Goal: Transaction & Acquisition: Book appointment/travel/reservation

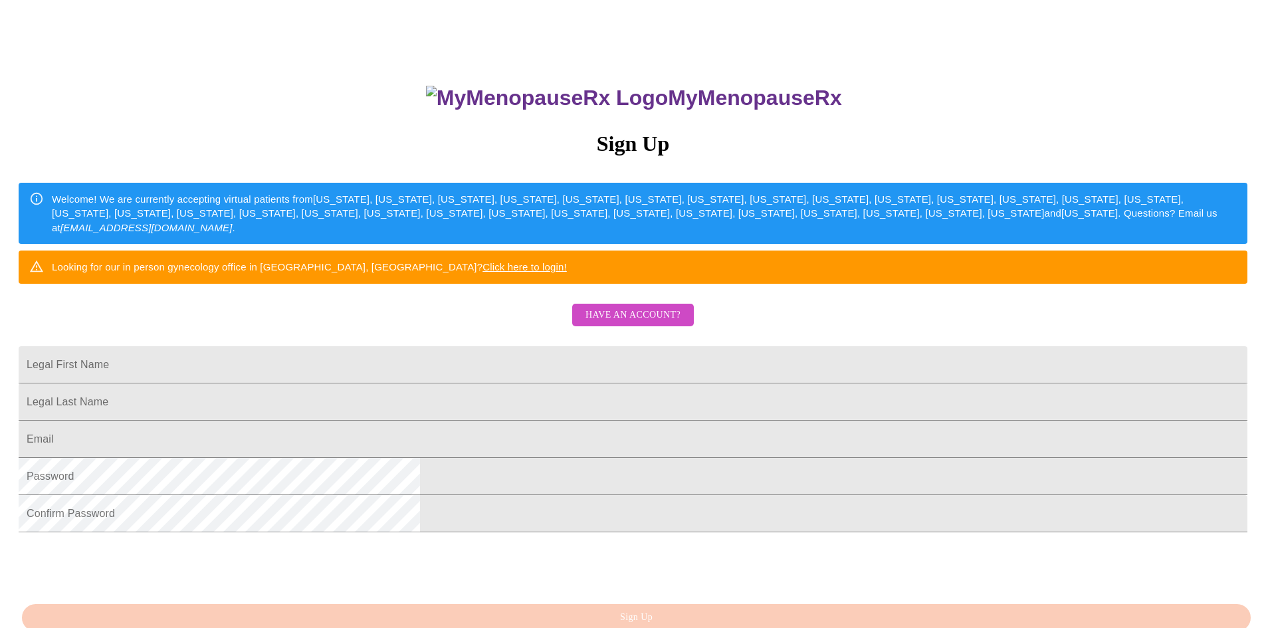
click at [624, 324] on span "Have an account?" at bounding box center [632, 315] width 95 height 17
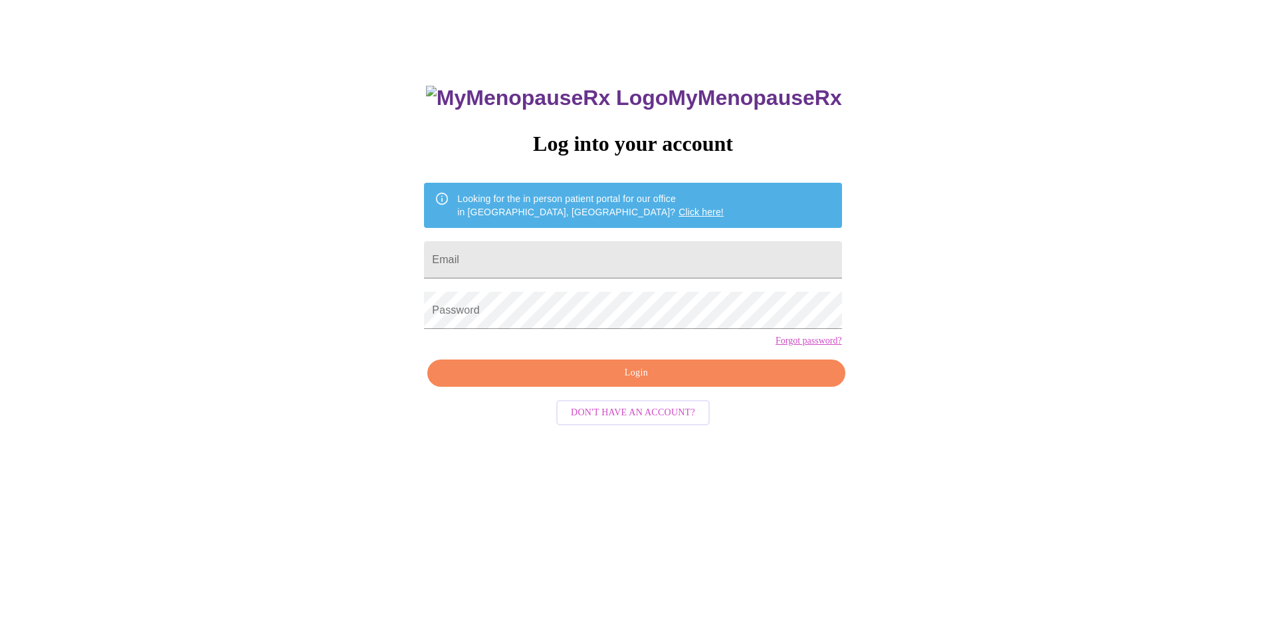
scroll to position [13, 0]
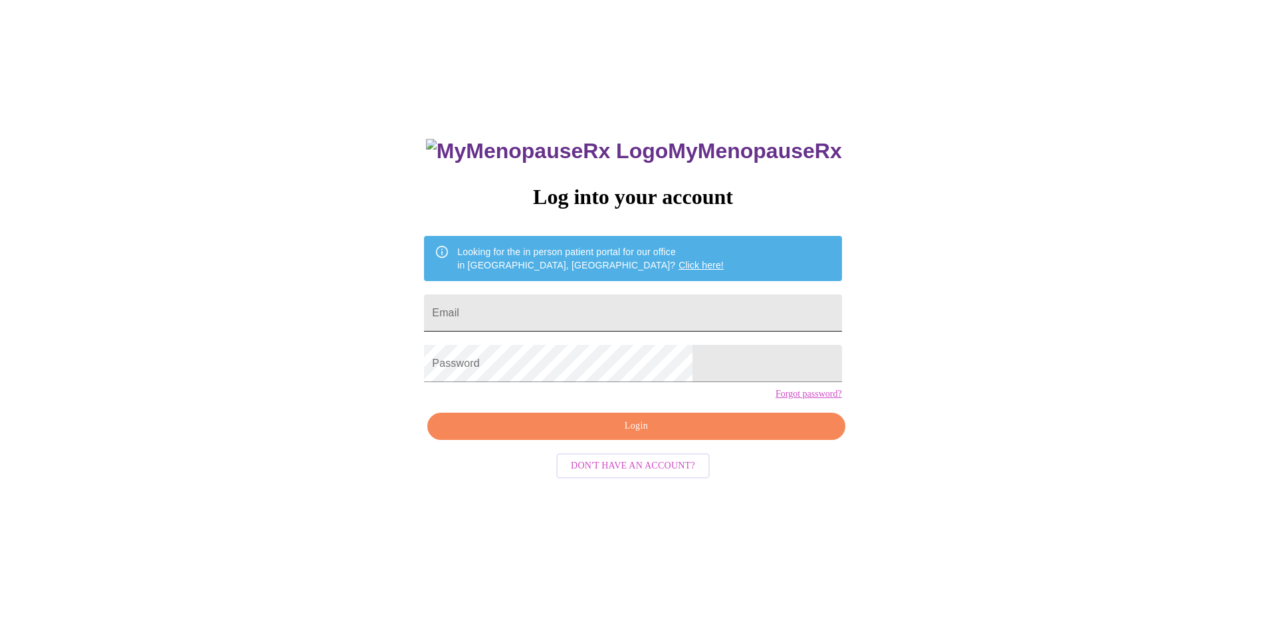
click at [603, 302] on input "Email" at bounding box center [632, 312] width 417 height 37
type input "caroline.uy1@gmail.com"
click at [625, 434] on span "Login" at bounding box center [635, 426] width 387 height 17
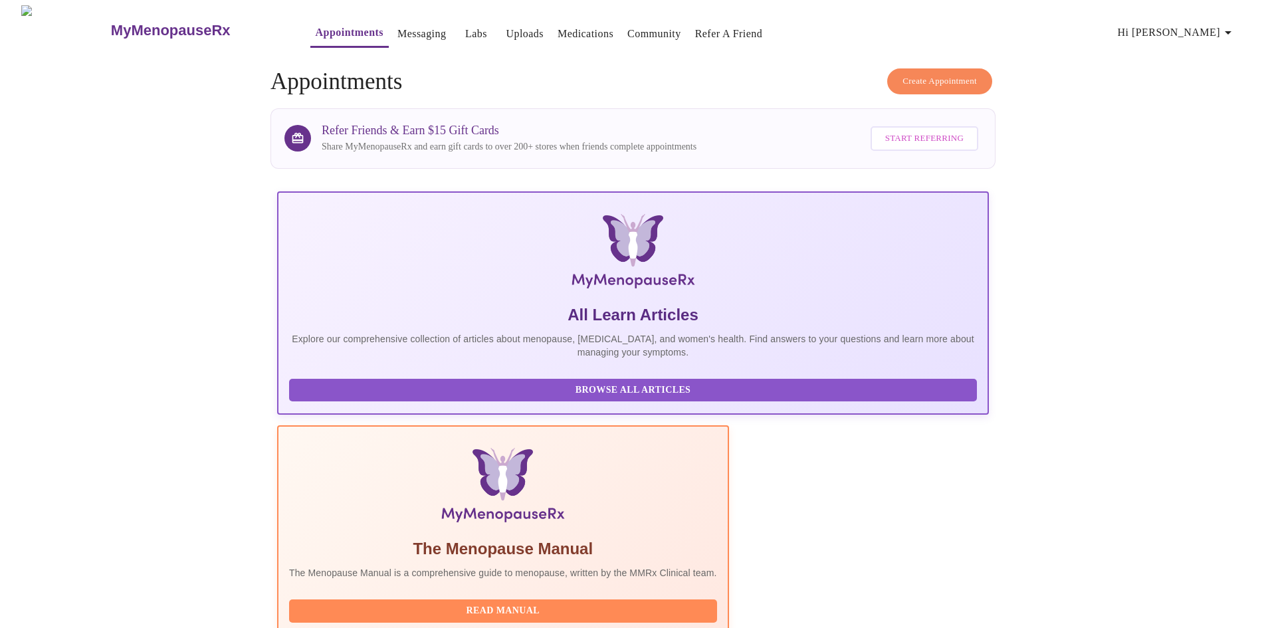
click at [940, 74] on span "Create Appointment" at bounding box center [939, 81] width 74 height 15
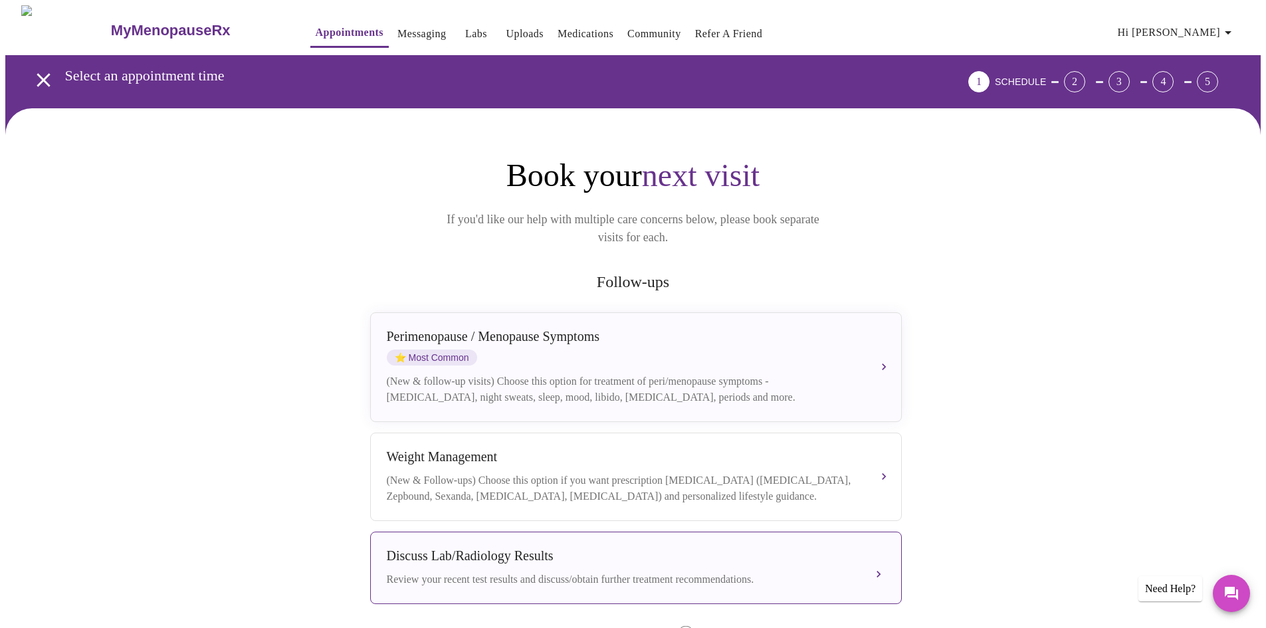
click at [510, 548] on div "Discuss Lab/Radiology Results" at bounding box center [623, 555] width 472 height 15
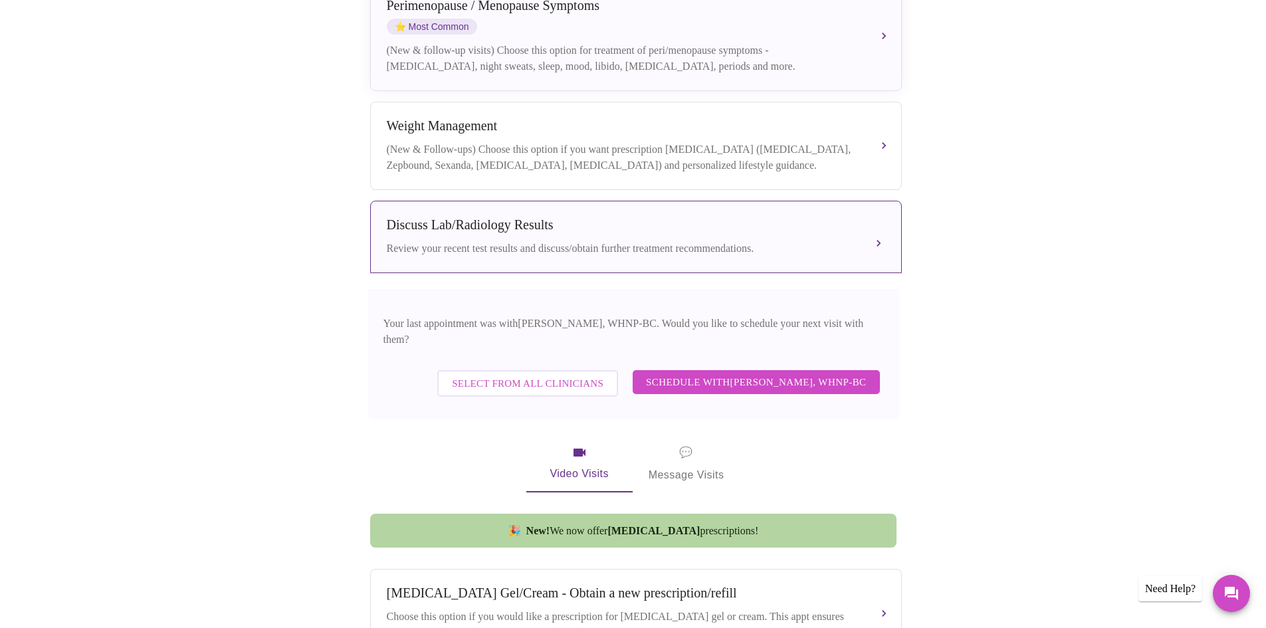
scroll to position [332, 0]
click at [745, 372] on span "Schedule with Meghan Matz, WHNP-BC" at bounding box center [756, 380] width 221 height 17
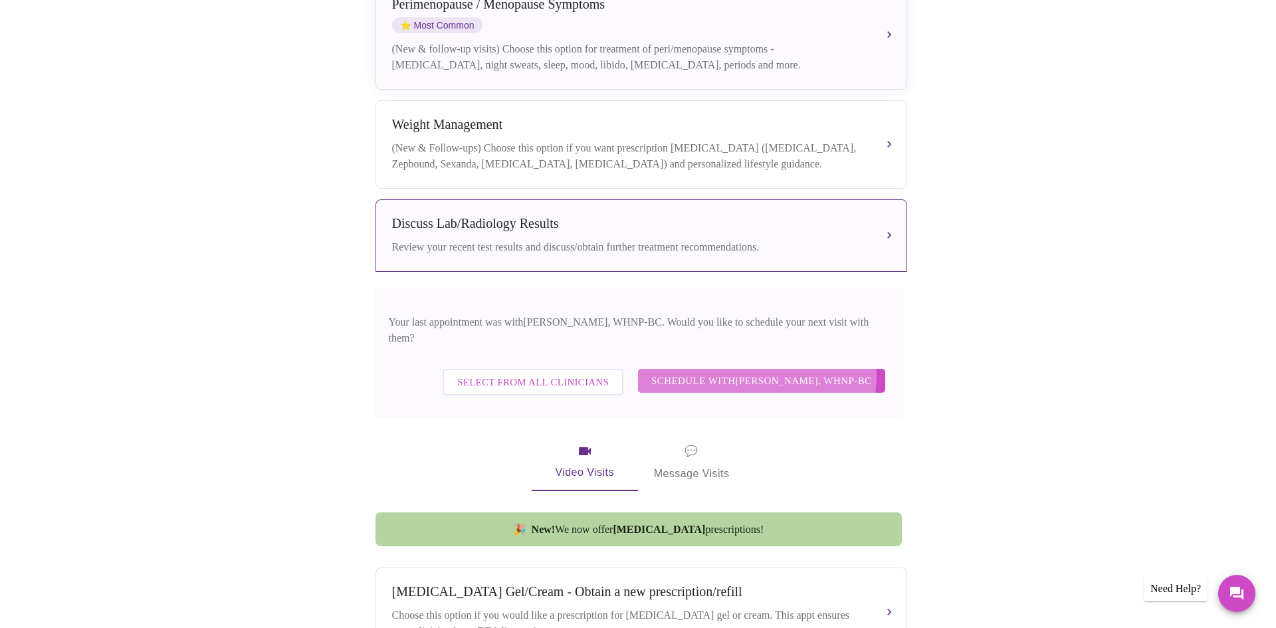
scroll to position [0, 0]
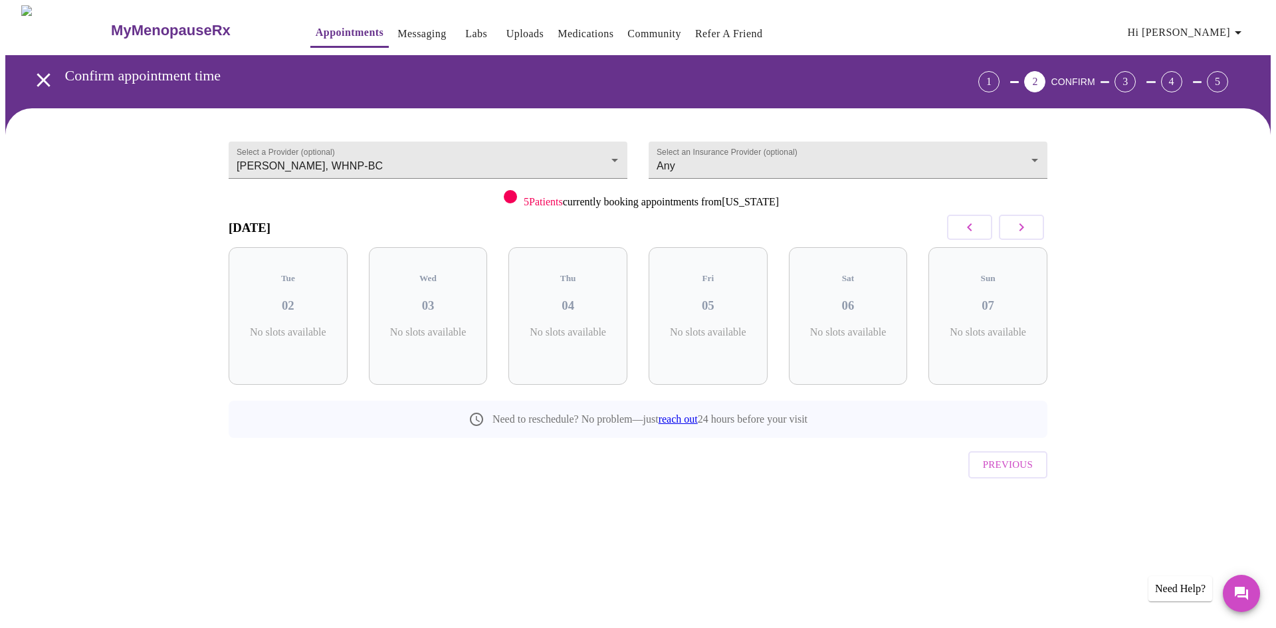
click at [1018, 229] on icon "button" at bounding box center [1021, 227] width 16 height 16
click at [1006, 153] on body "MyMenopauseRx Appointments Messaging Labs Uploads Medications Community Refer a…" at bounding box center [637, 274] width 1265 height 539
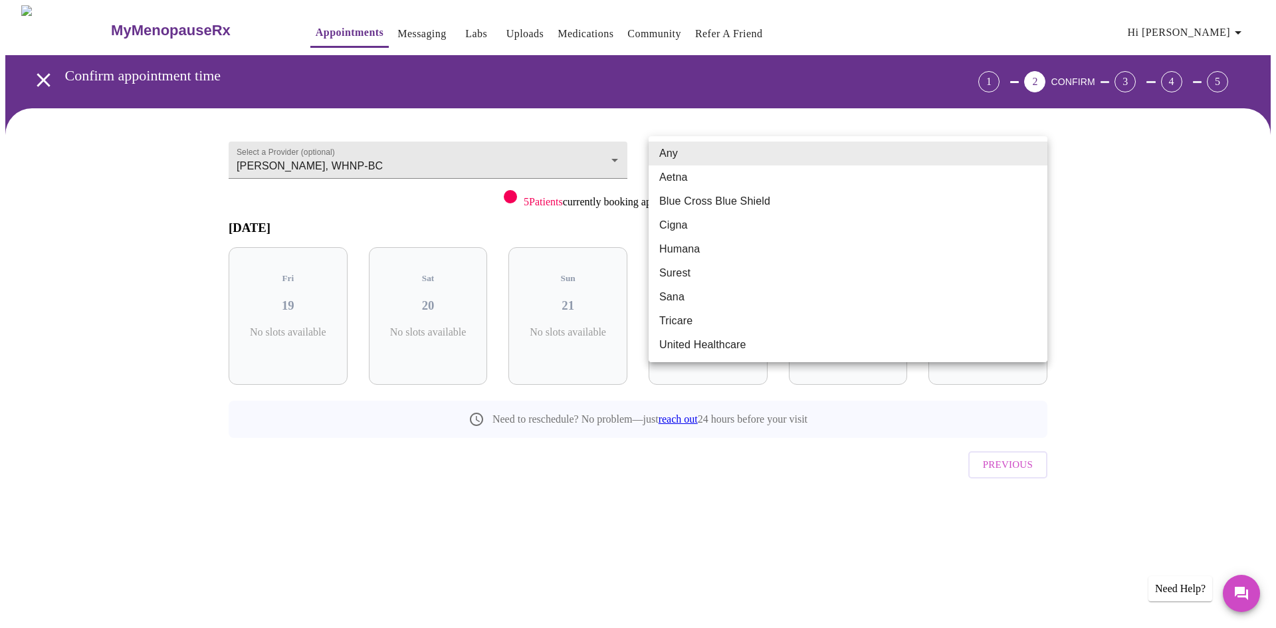
click at [742, 205] on li "Blue Cross Blue Shield" at bounding box center [847, 201] width 399 height 24
type input "Blue Cross Blue Shield"
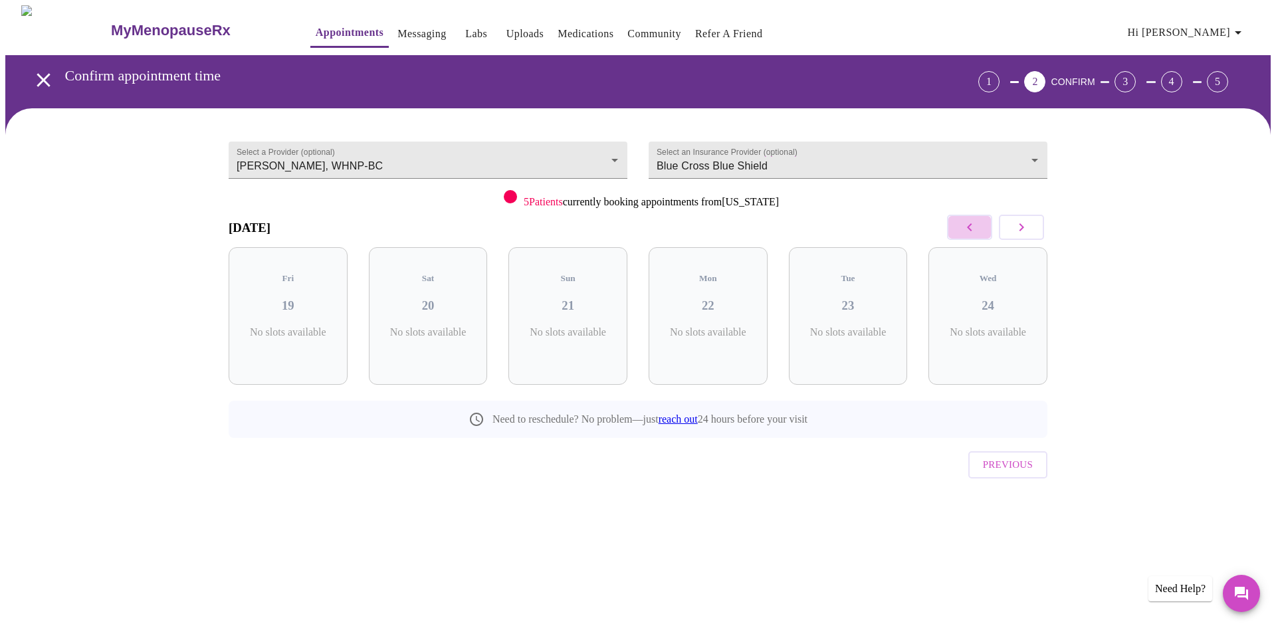
click at [967, 227] on icon "button" at bounding box center [969, 227] width 5 height 8
click at [1022, 220] on icon "button" at bounding box center [1021, 227] width 16 height 16
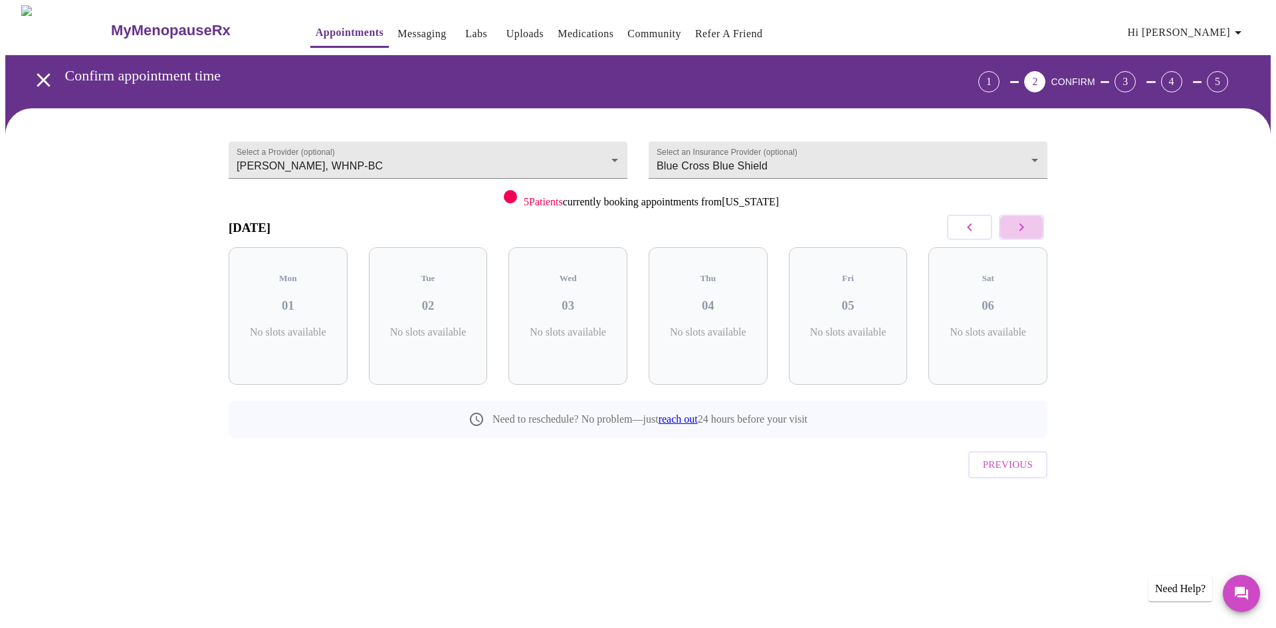
click at [1022, 220] on icon "button" at bounding box center [1021, 227] width 16 height 16
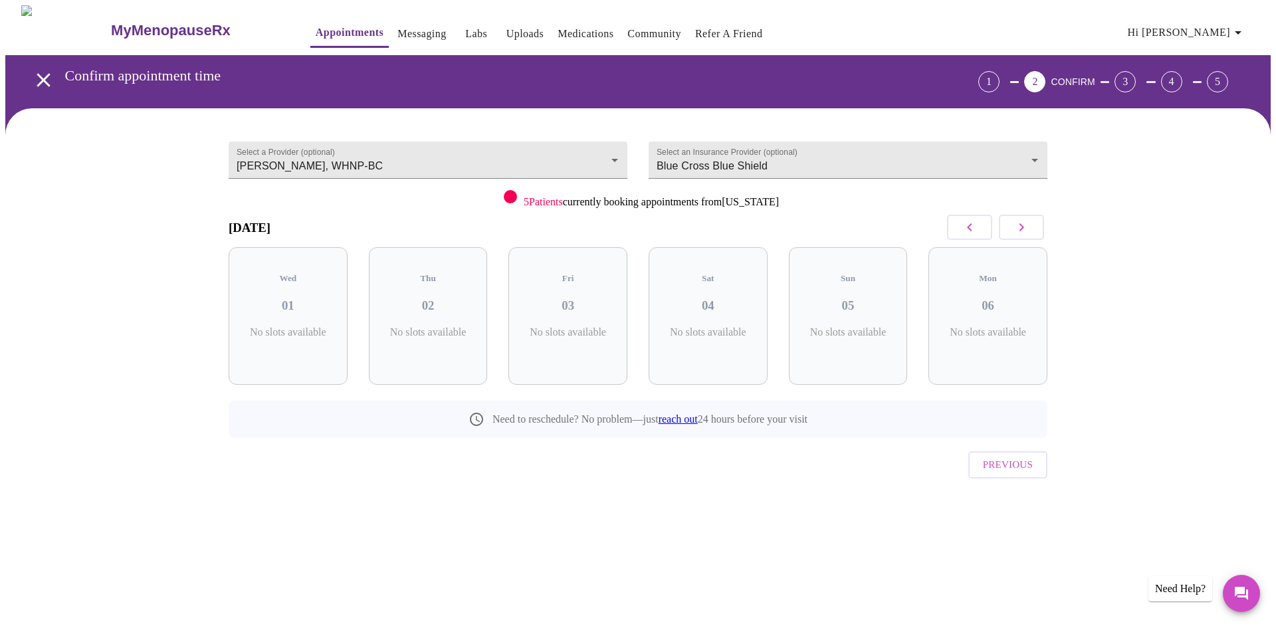
click at [1022, 220] on icon "button" at bounding box center [1021, 227] width 16 height 16
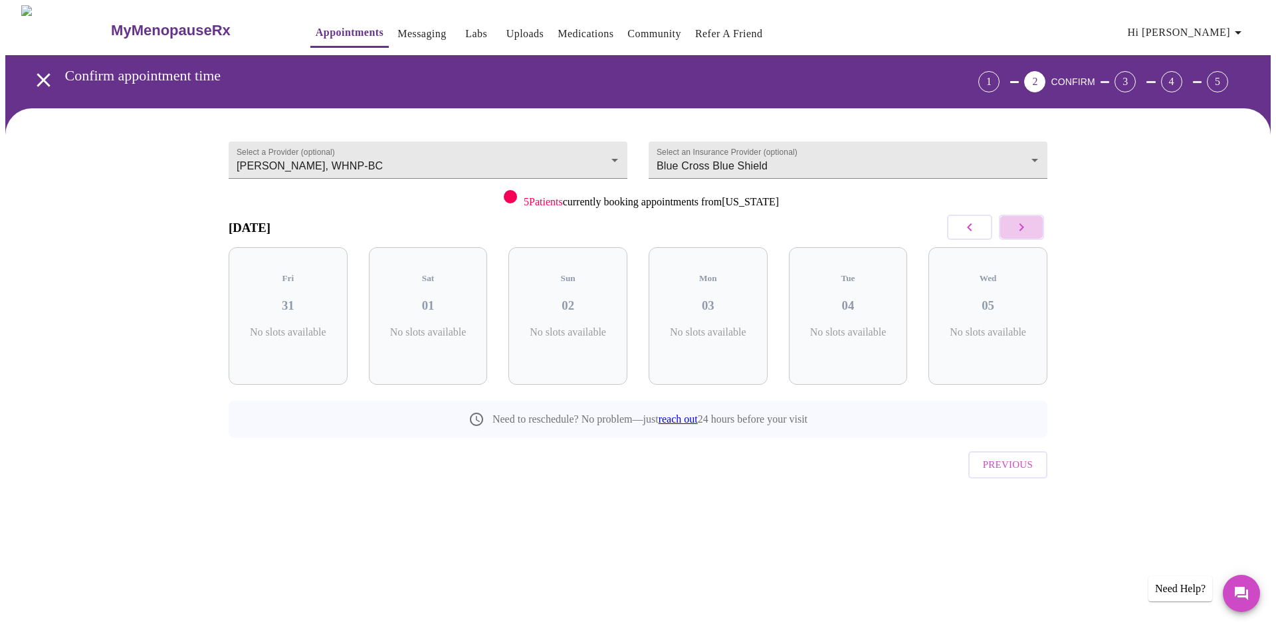
click at [1022, 220] on icon "button" at bounding box center [1021, 227] width 16 height 16
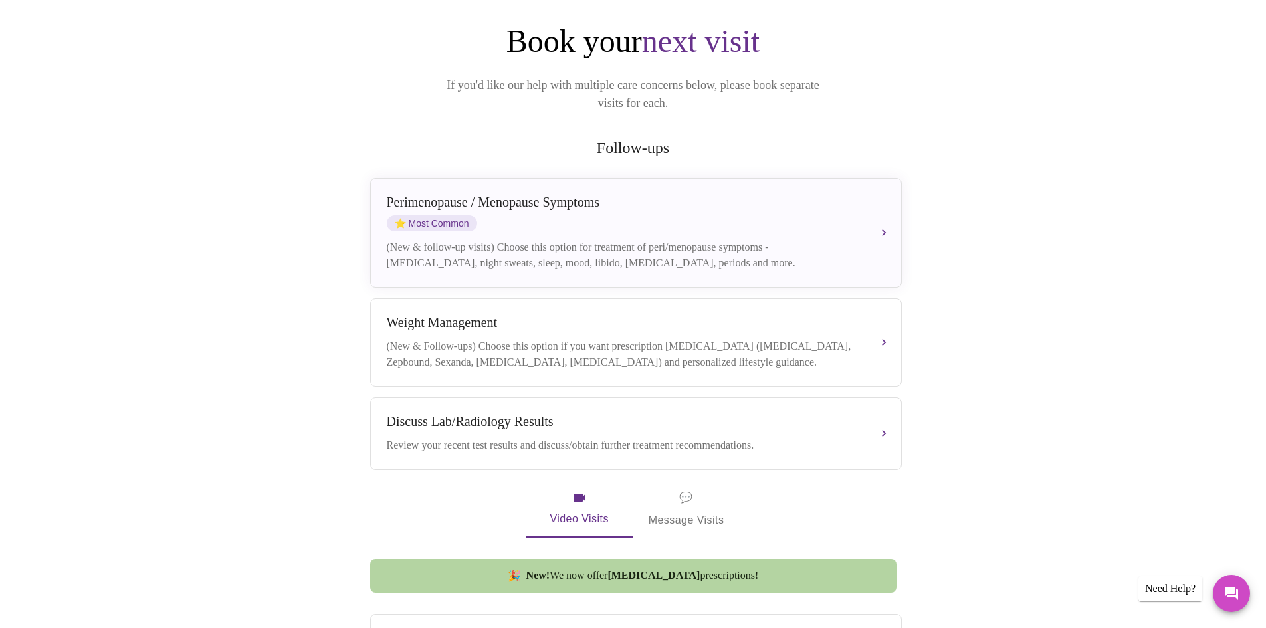
scroll to position [199, 0]
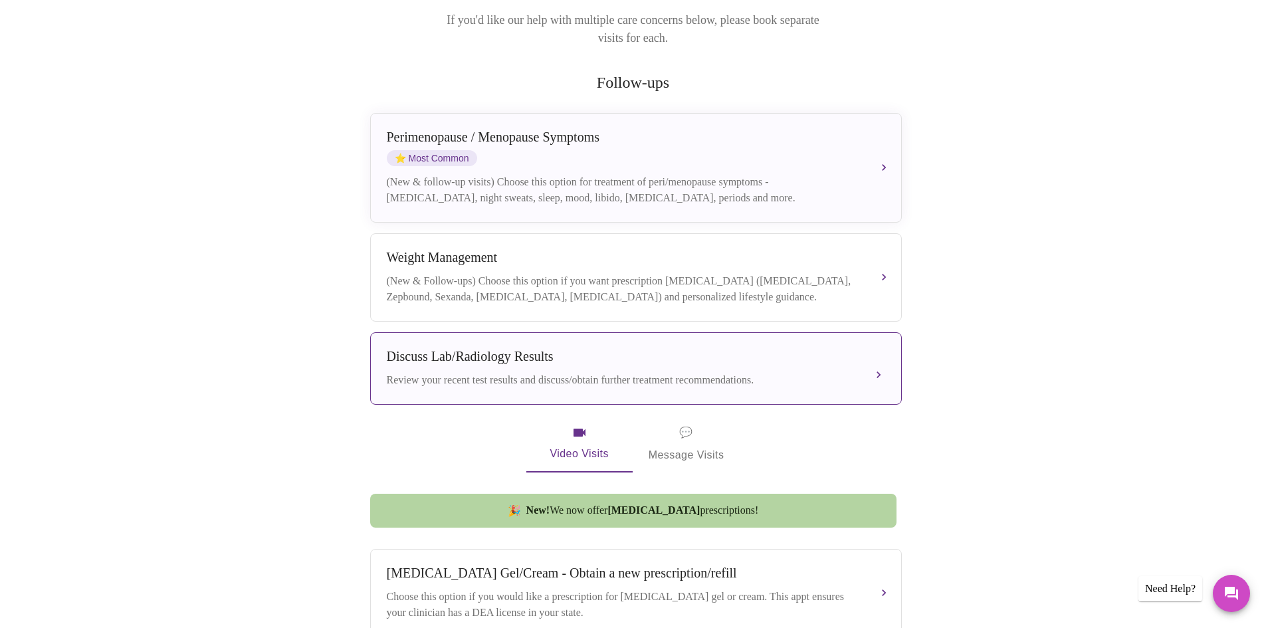
click at [488, 351] on div "Discuss Lab/Radiology Results" at bounding box center [623, 356] width 472 height 15
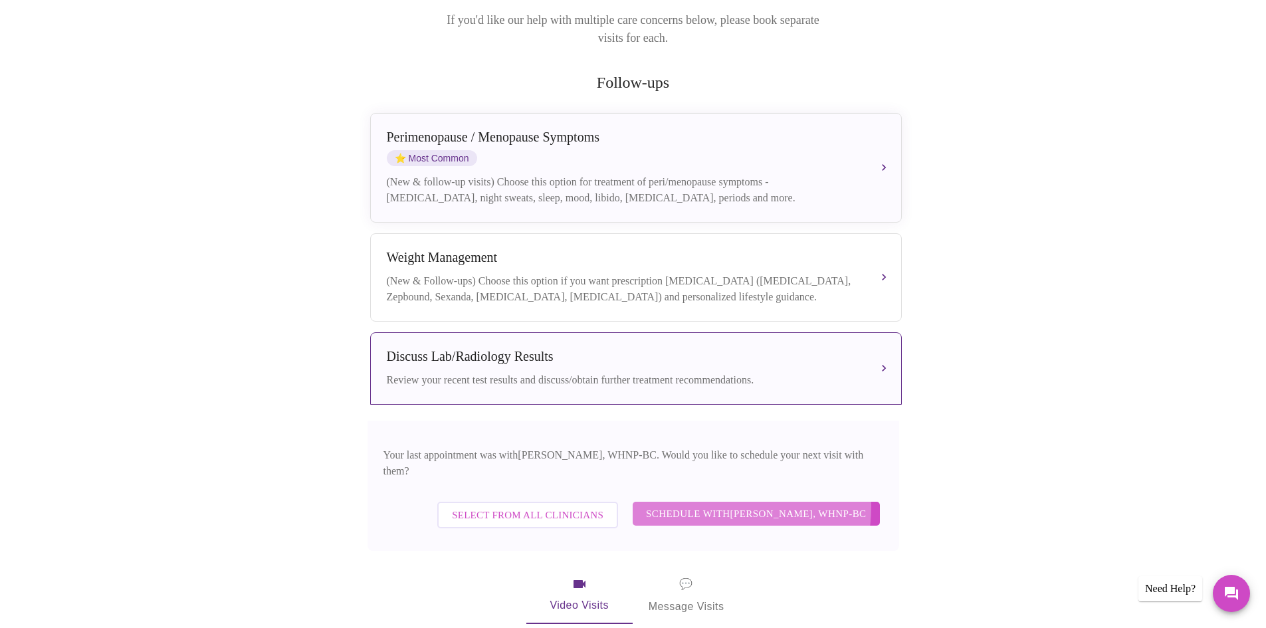
click at [694, 505] on span "Schedule with [PERSON_NAME], WHNP-BC" at bounding box center [756, 513] width 221 height 17
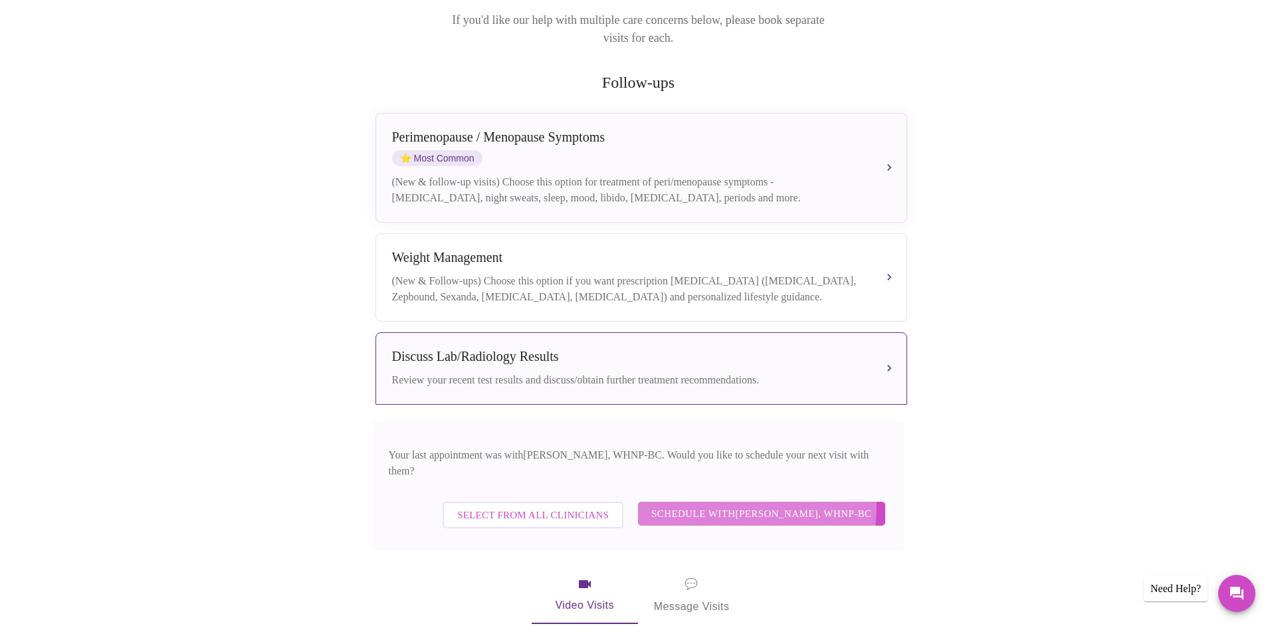
scroll to position [0, 0]
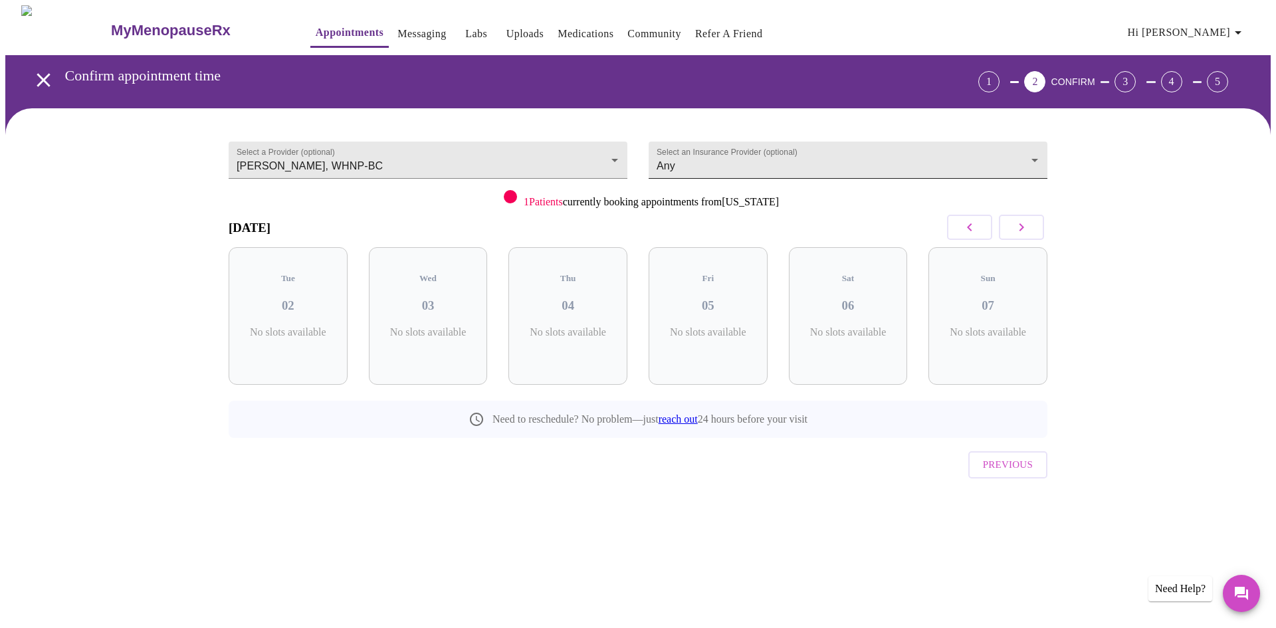
click at [706, 153] on body "MyMenopauseRx Appointments Messaging Labs Uploads Medications Community Refer a…" at bounding box center [637, 274] width 1265 height 539
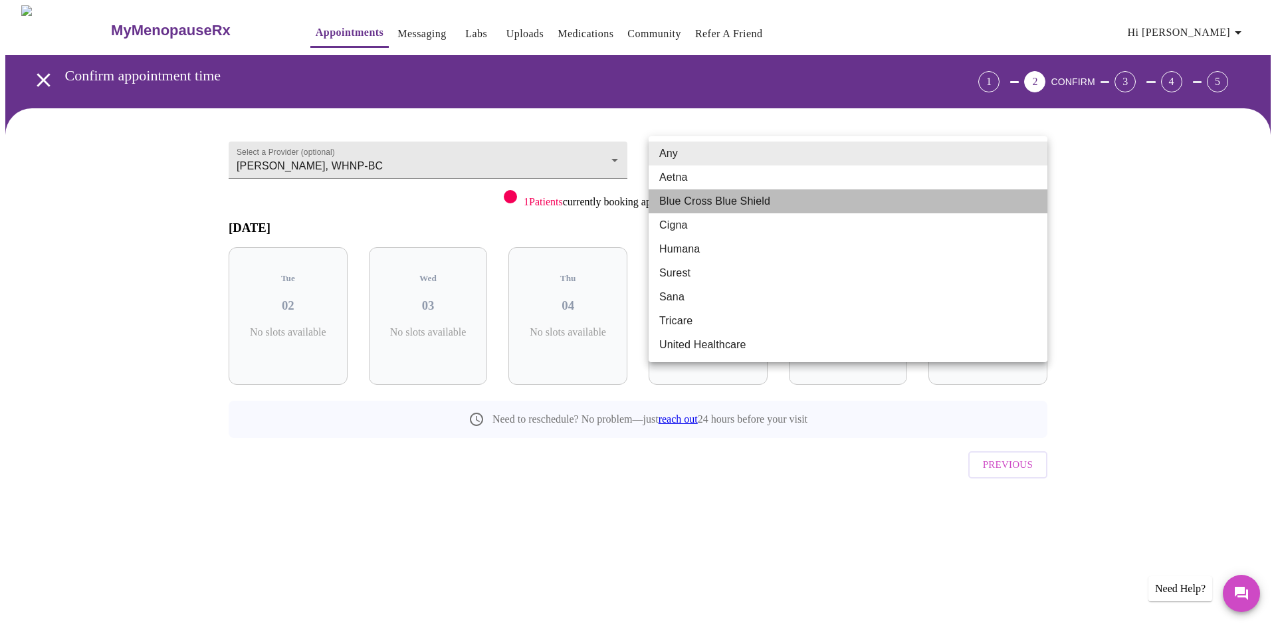
click at [690, 203] on li "Blue Cross Blue Shield" at bounding box center [847, 201] width 399 height 24
type input "Blue Cross Blue Shield"
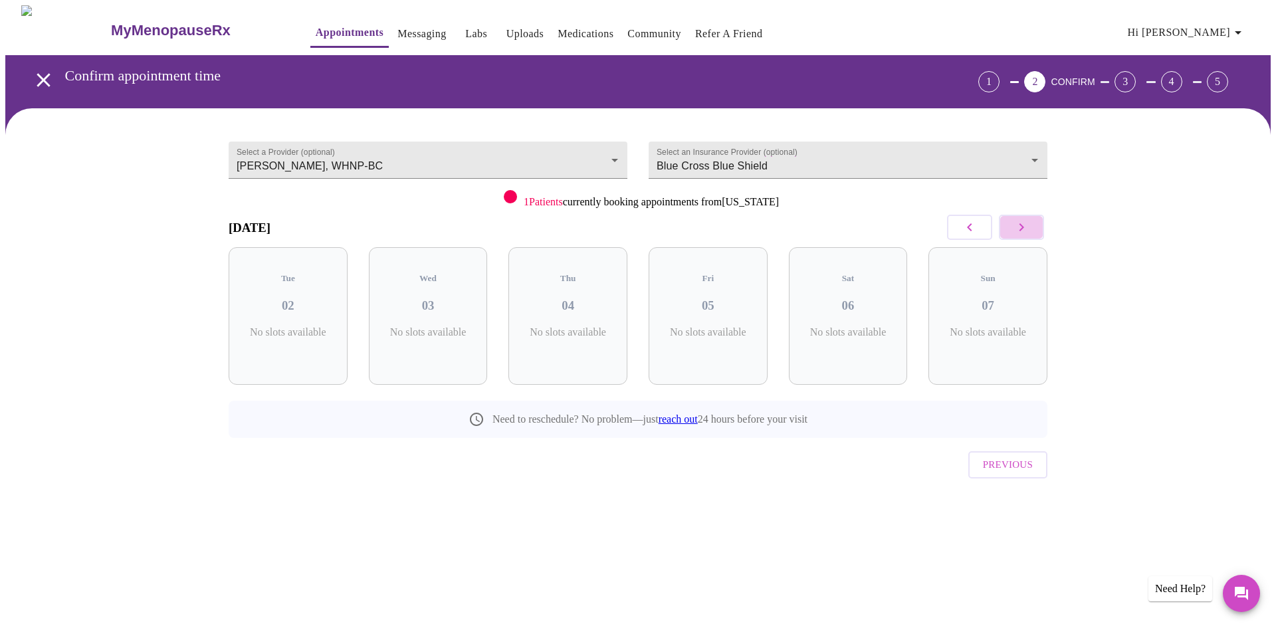
click at [1014, 219] on icon "button" at bounding box center [1021, 227] width 16 height 16
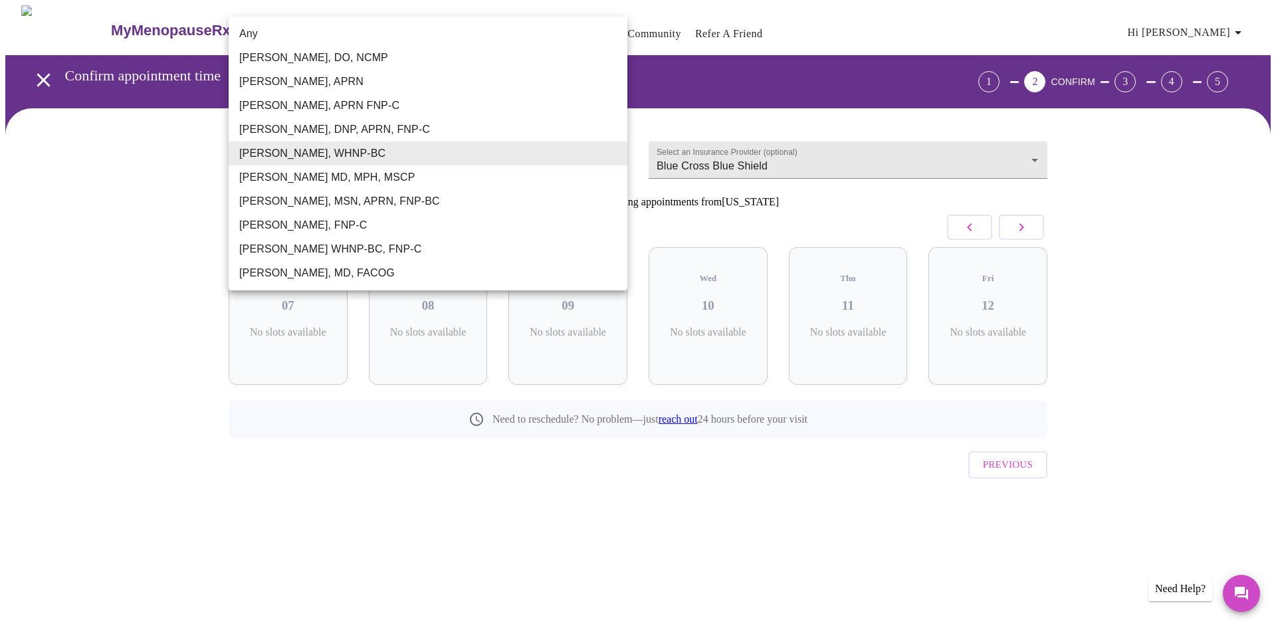
drag, startPoint x: 306, startPoint y: 163, endPoint x: 272, endPoint y: 161, distance: 33.9
click at [272, 161] on body "MyMenopauseRx Appointments Messaging Labs Uploads Medications Community Refer a…" at bounding box center [637, 274] width 1265 height 539
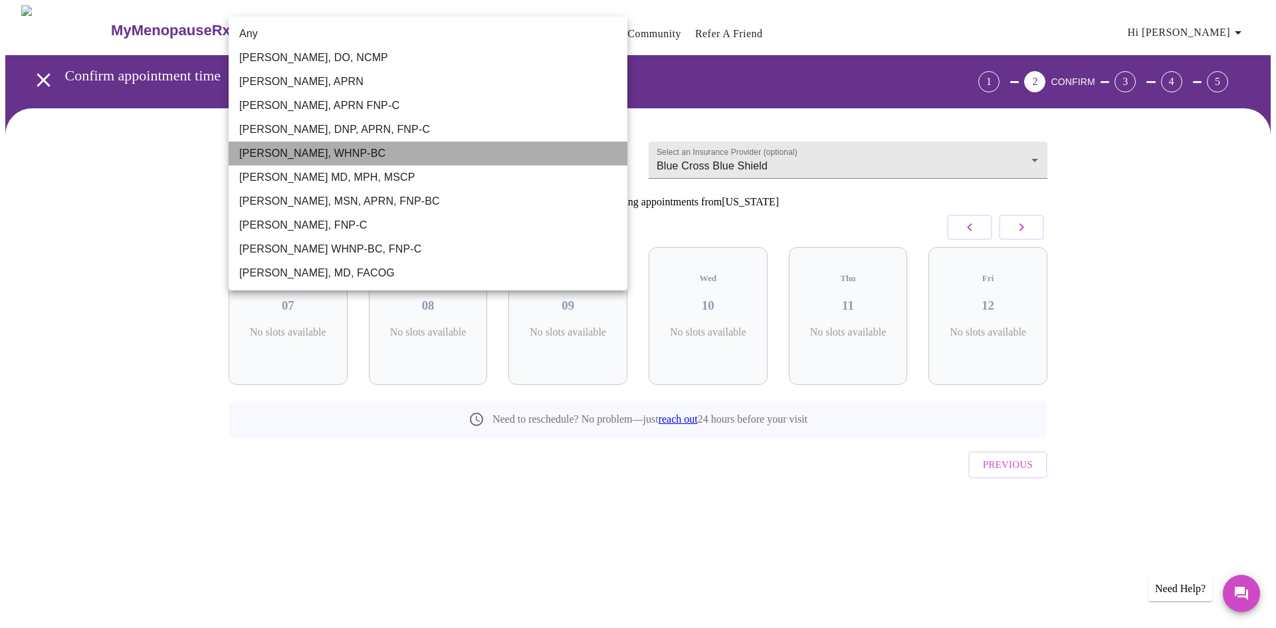
click at [272, 161] on li "Meghan Matz, WHNP-BC" at bounding box center [428, 154] width 399 height 24
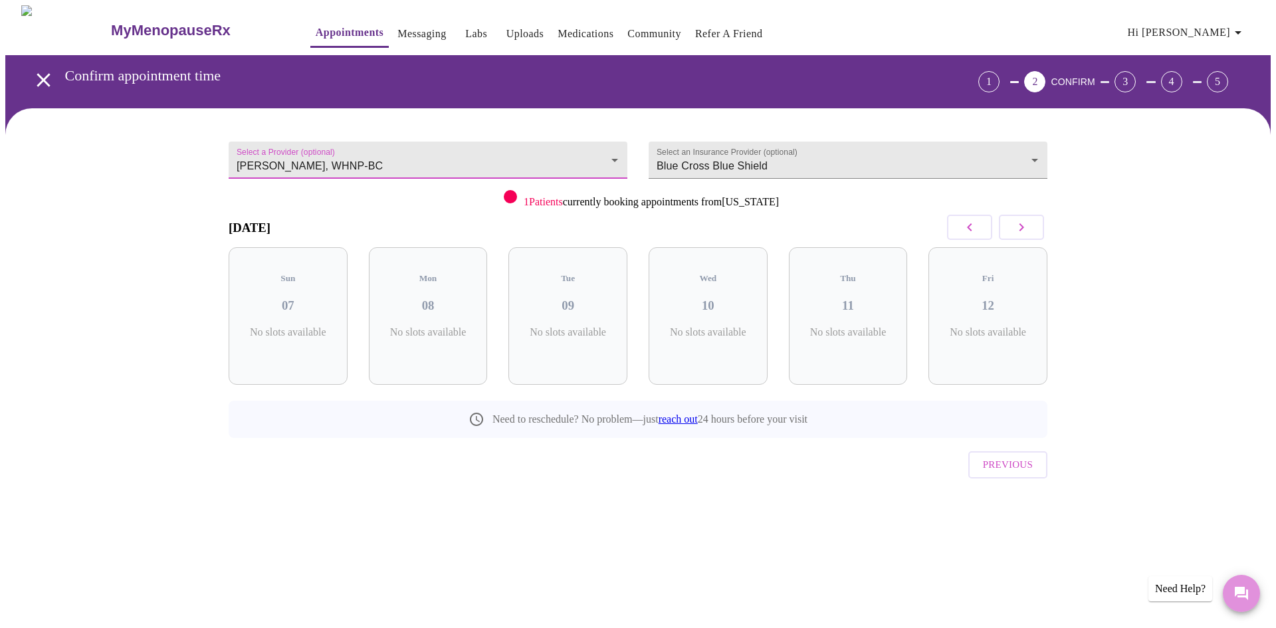
click at [1236, 597] on icon "Messages" at bounding box center [1241, 593] width 16 height 16
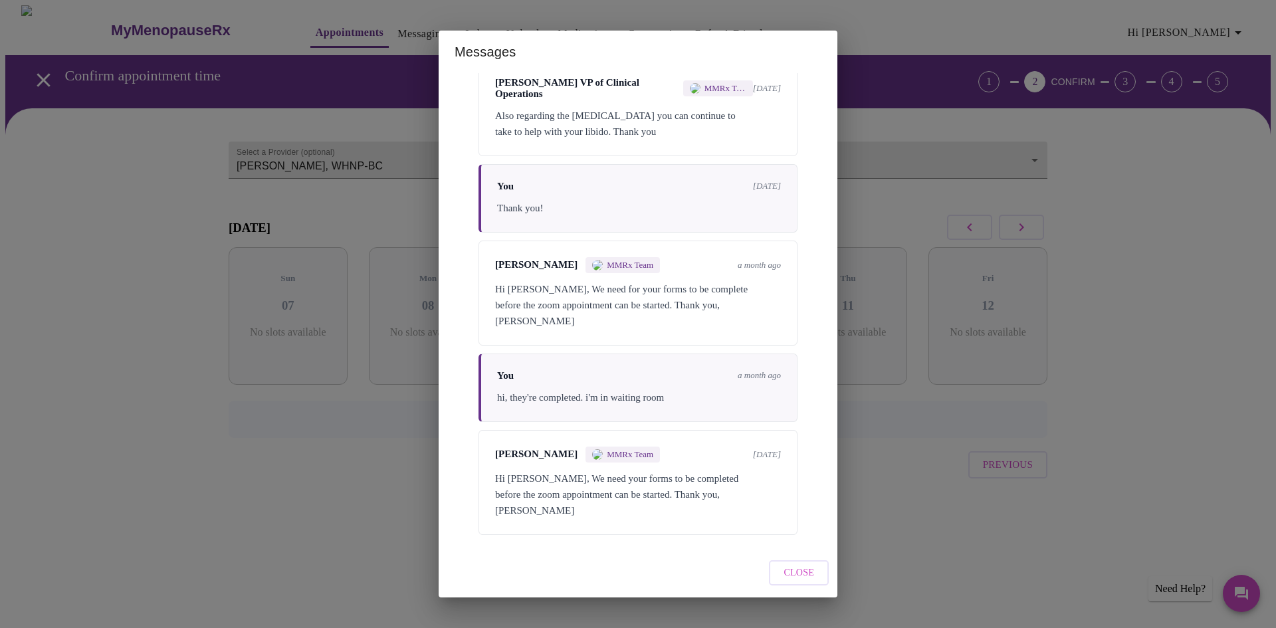
scroll to position [4320, 0]
click at [591, 495] on div "Hi [PERSON_NAME], We need your forms to be completed before the zoom appointmen…" at bounding box center [638, 494] width 286 height 48
click at [809, 566] on span "Close" at bounding box center [798, 573] width 31 height 17
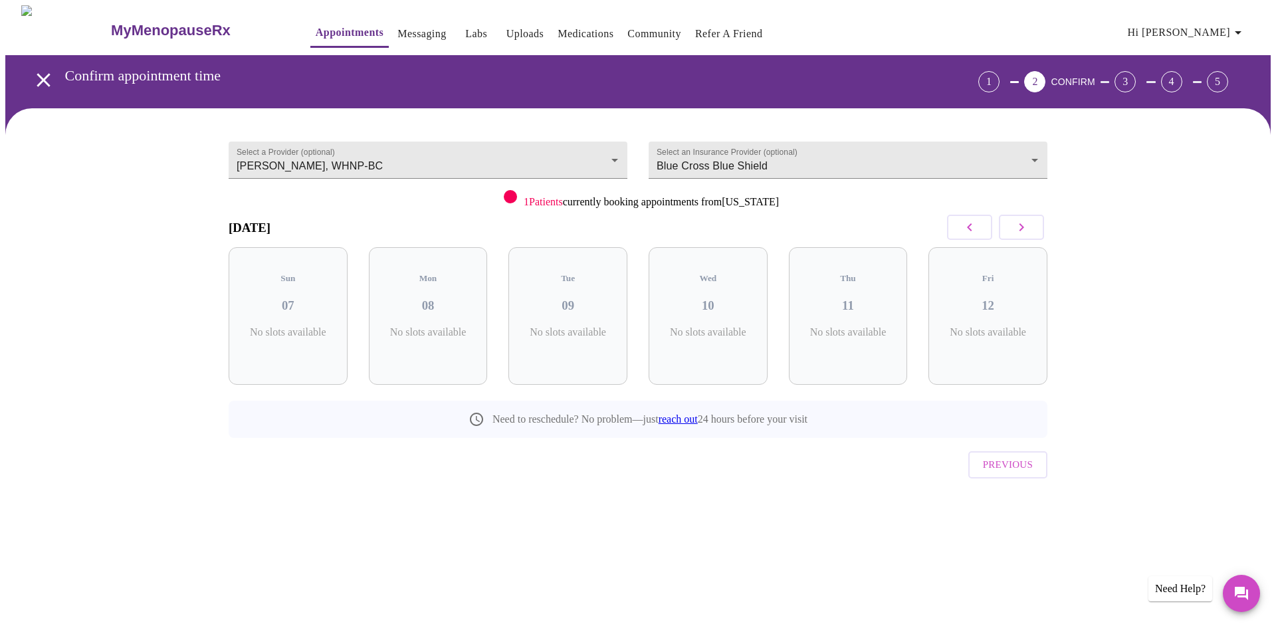
click at [1165, 579] on div "Need Help?" at bounding box center [1180, 588] width 64 height 25
click at [1174, 586] on div "Need Help?" at bounding box center [1180, 588] width 64 height 25
click at [1228, 599] on button "Messages" at bounding box center [1240, 593] width 37 height 37
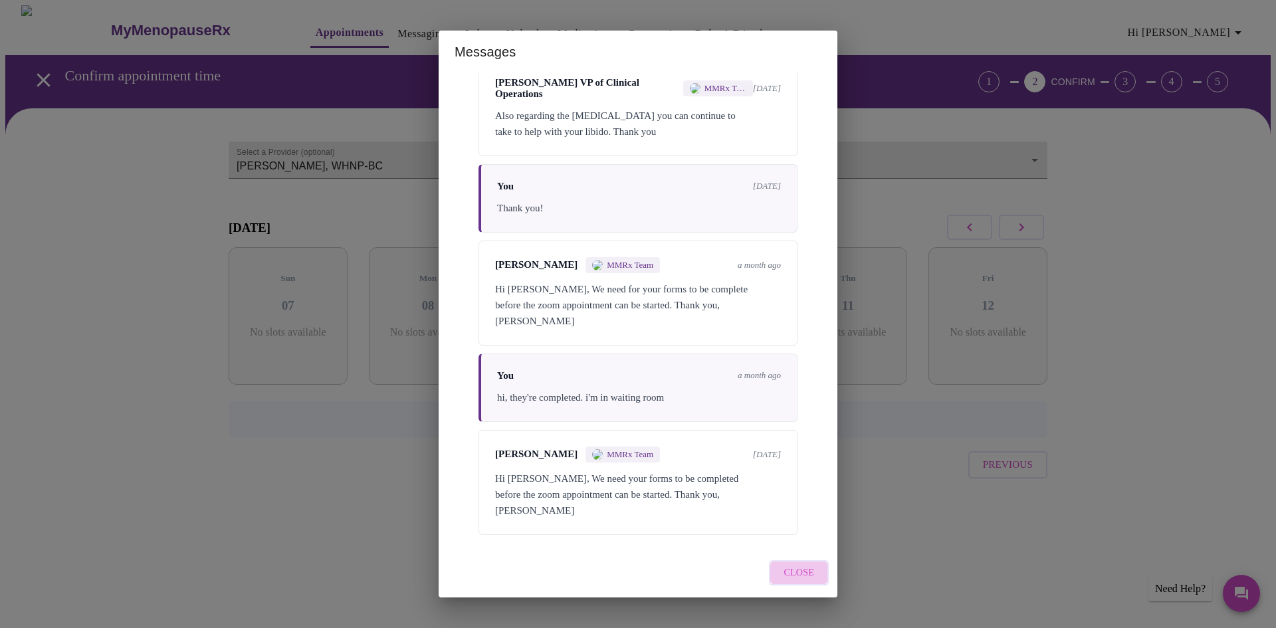
click at [801, 574] on span "Close" at bounding box center [798, 573] width 31 height 17
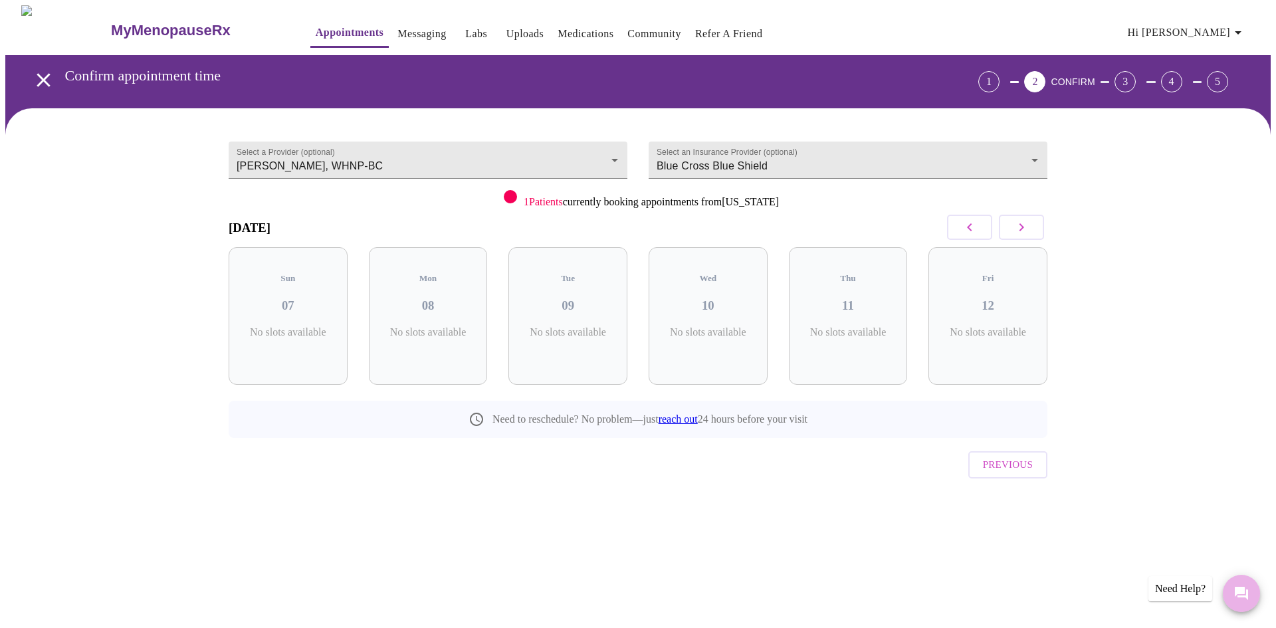
click at [1242, 588] on icon "Messages" at bounding box center [1240, 593] width 13 height 13
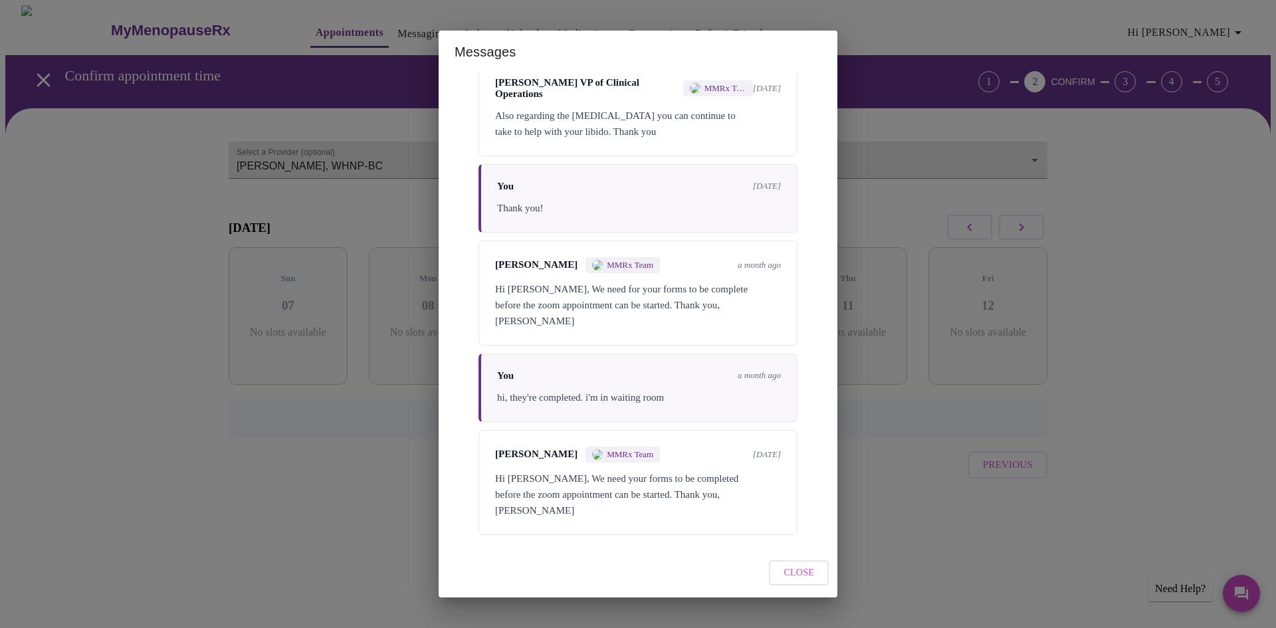
click at [830, 572] on div "Close" at bounding box center [637, 573] width 399 height 50
click at [814, 569] on button "Close" at bounding box center [799, 573] width 60 height 26
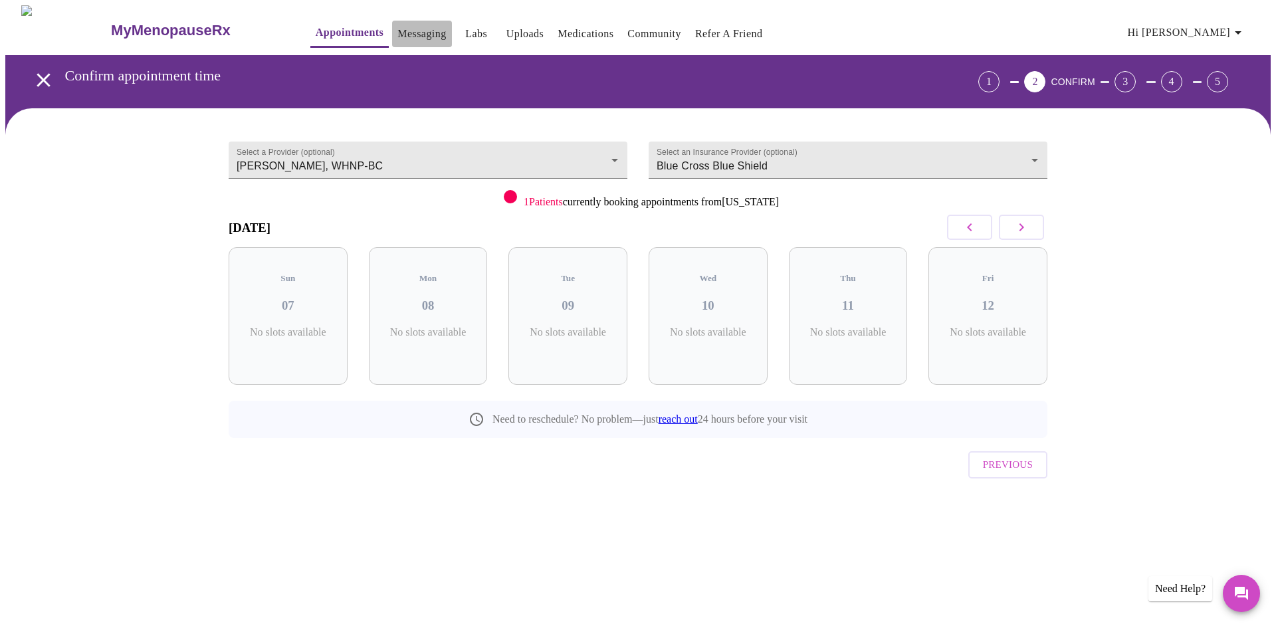
click at [397, 27] on link "Messaging" at bounding box center [421, 34] width 48 height 19
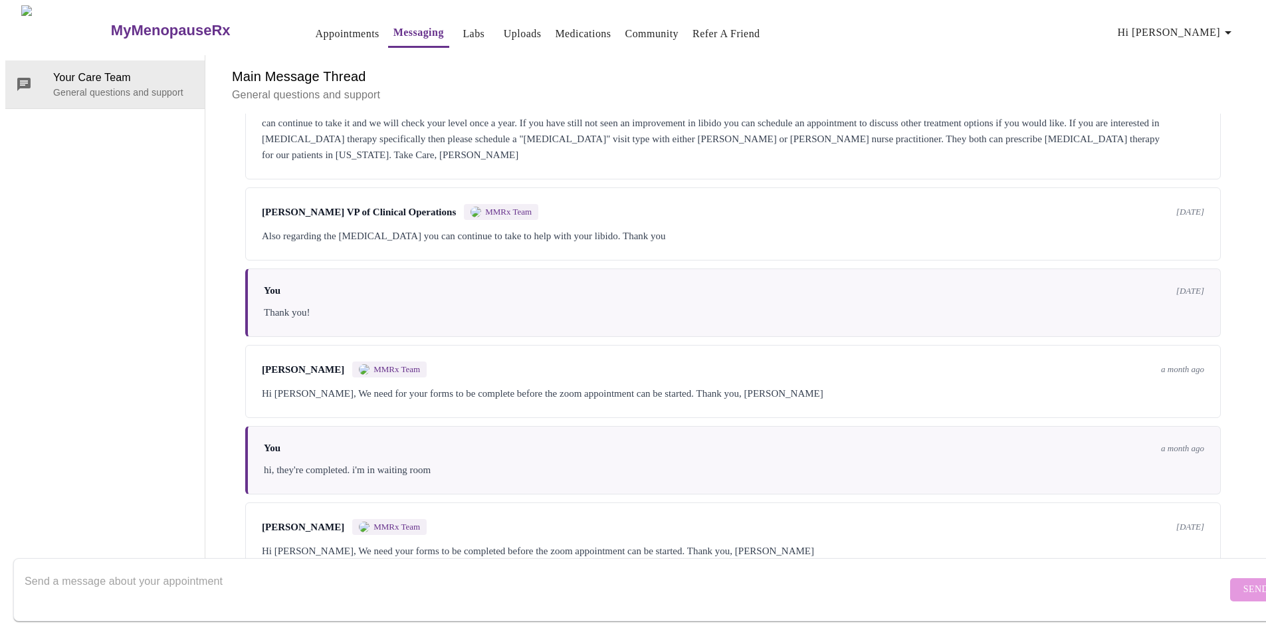
scroll to position [2867, 0]
click at [132, 568] on textarea "Send a message about your appointment" at bounding box center [626, 589] width 1202 height 43
type textarea "Hi, I'm trying to book an appointment with [PERSON_NAME] to discuss my lab resu…"
click at [1243, 581] on span "Send" at bounding box center [1255, 589] width 25 height 17
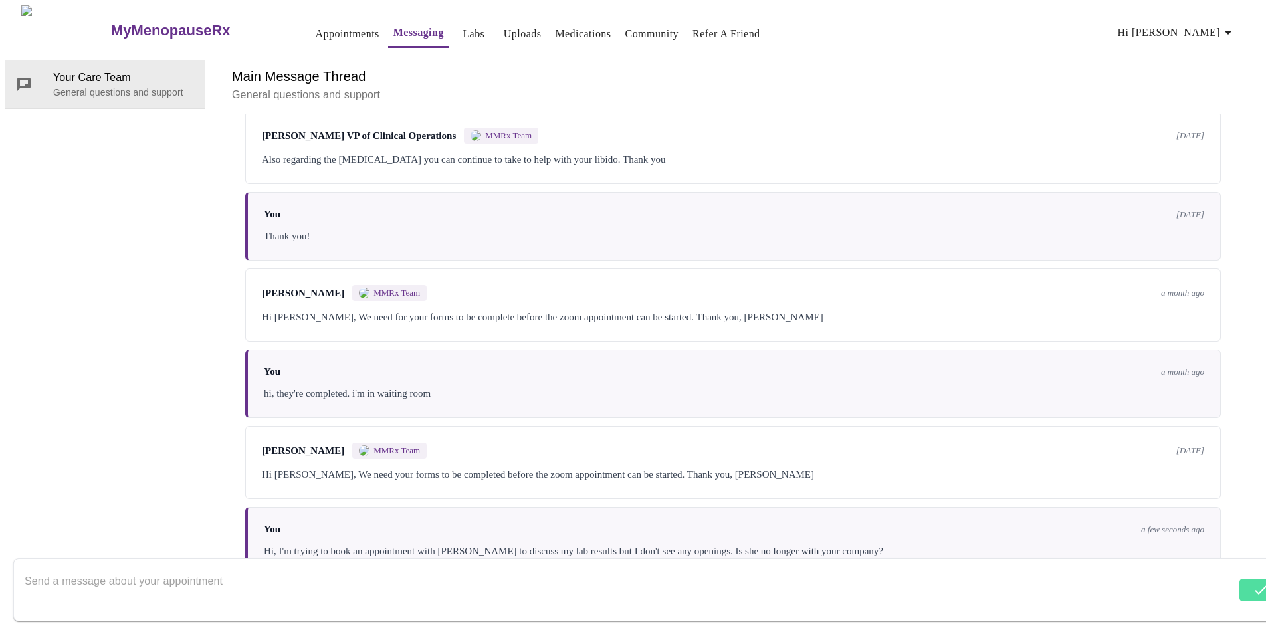
scroll to position [2947, 0]
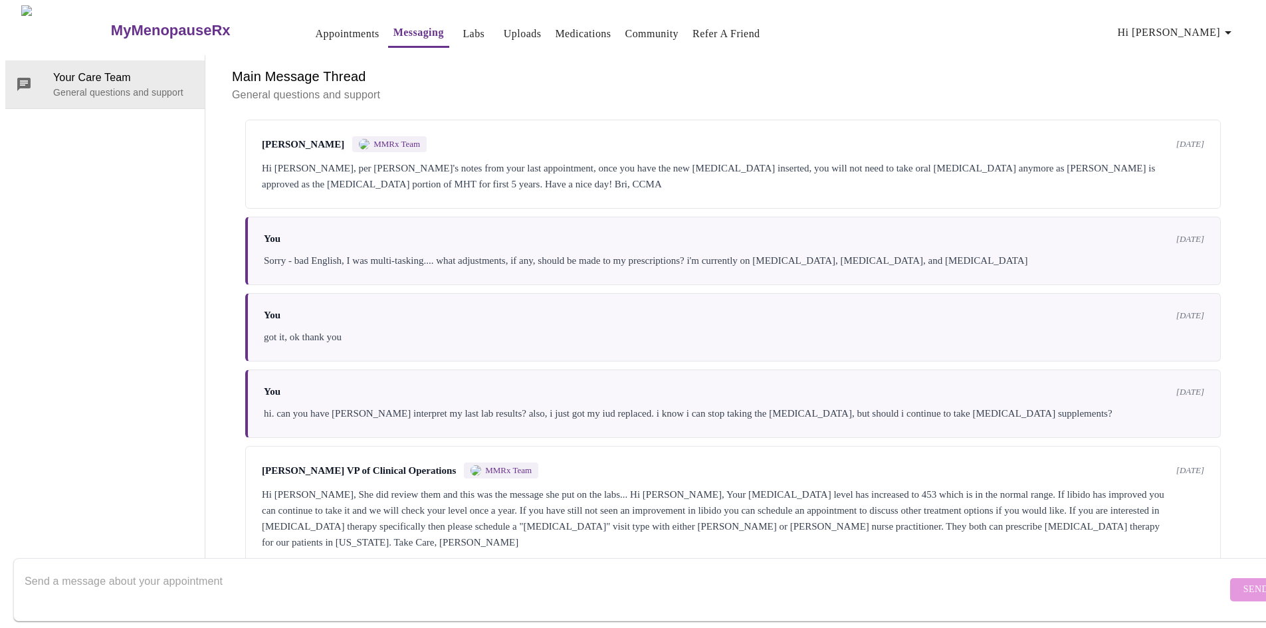
scroll to position [50, 0]
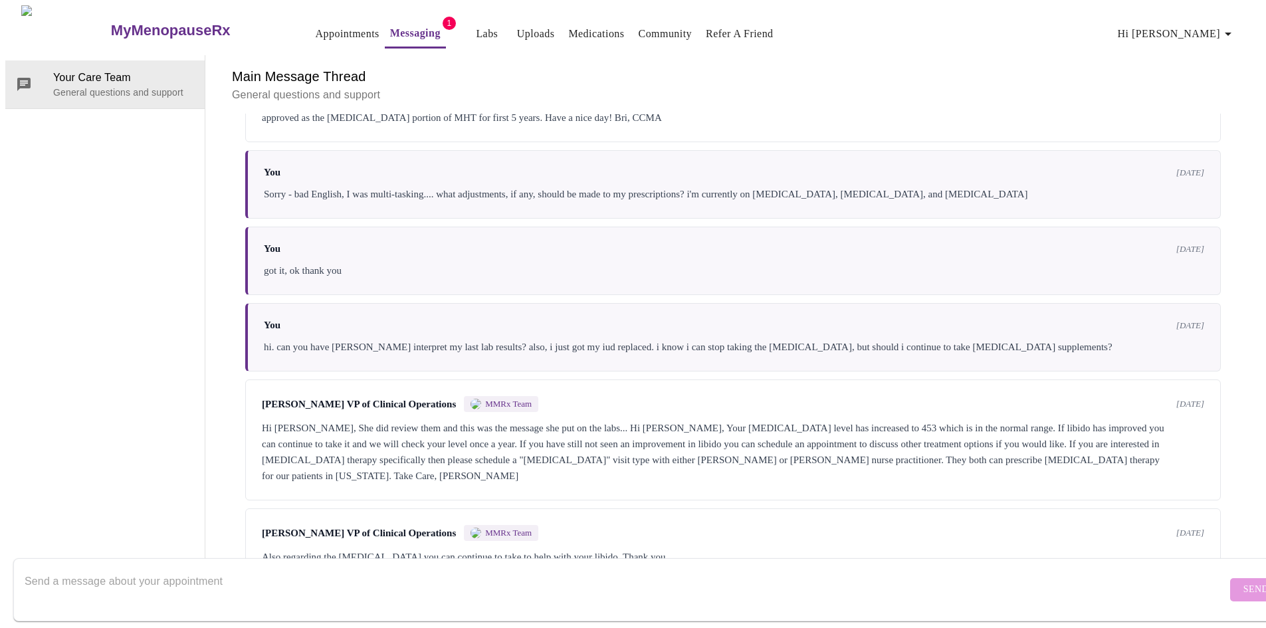
scroll to position [1835, 0]
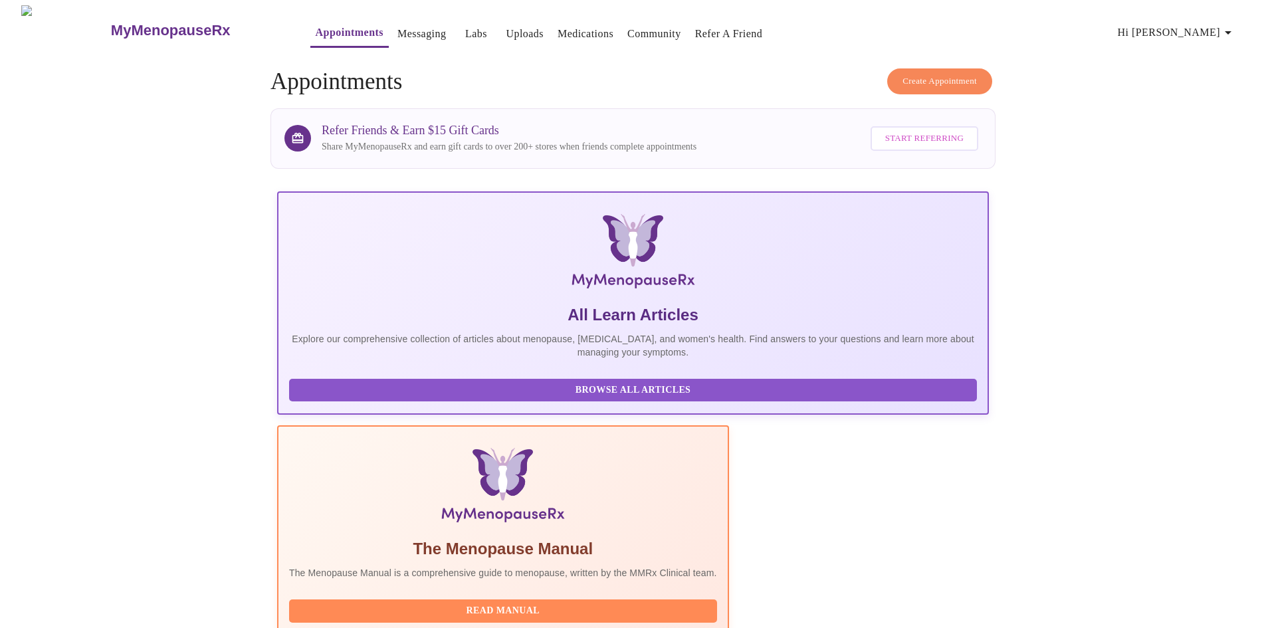
click at [933, 74] on span "Create Appointment" at bounding box center [939, 81] width 74 height 15
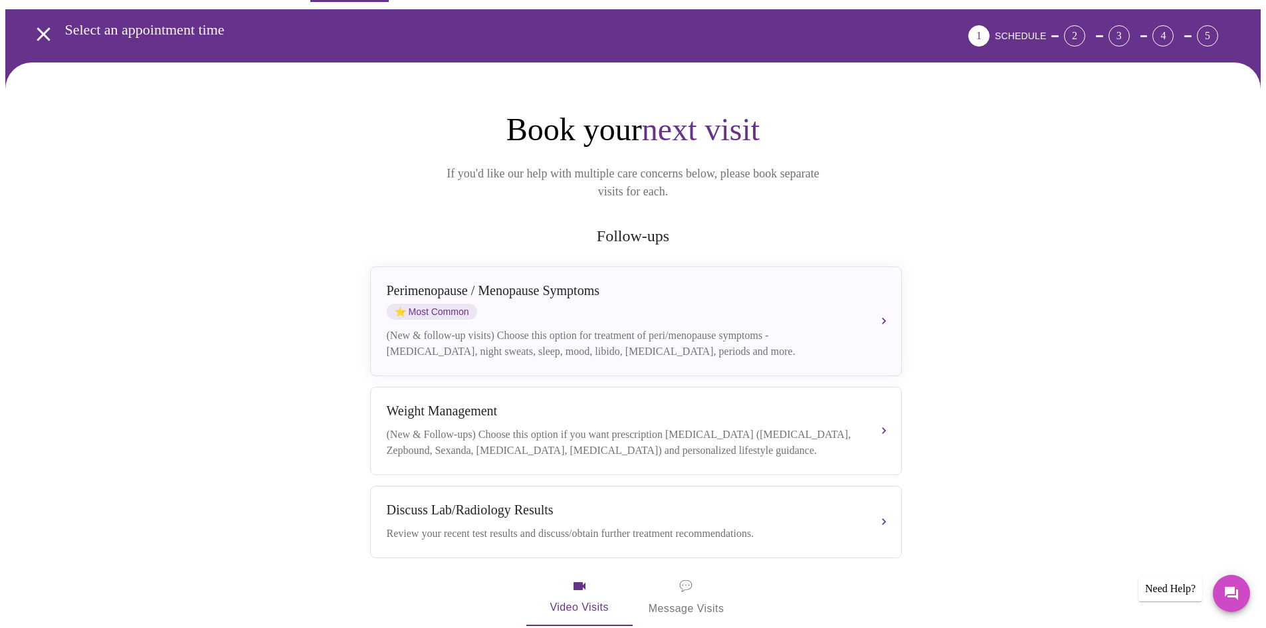
scroll to position [199, 0]
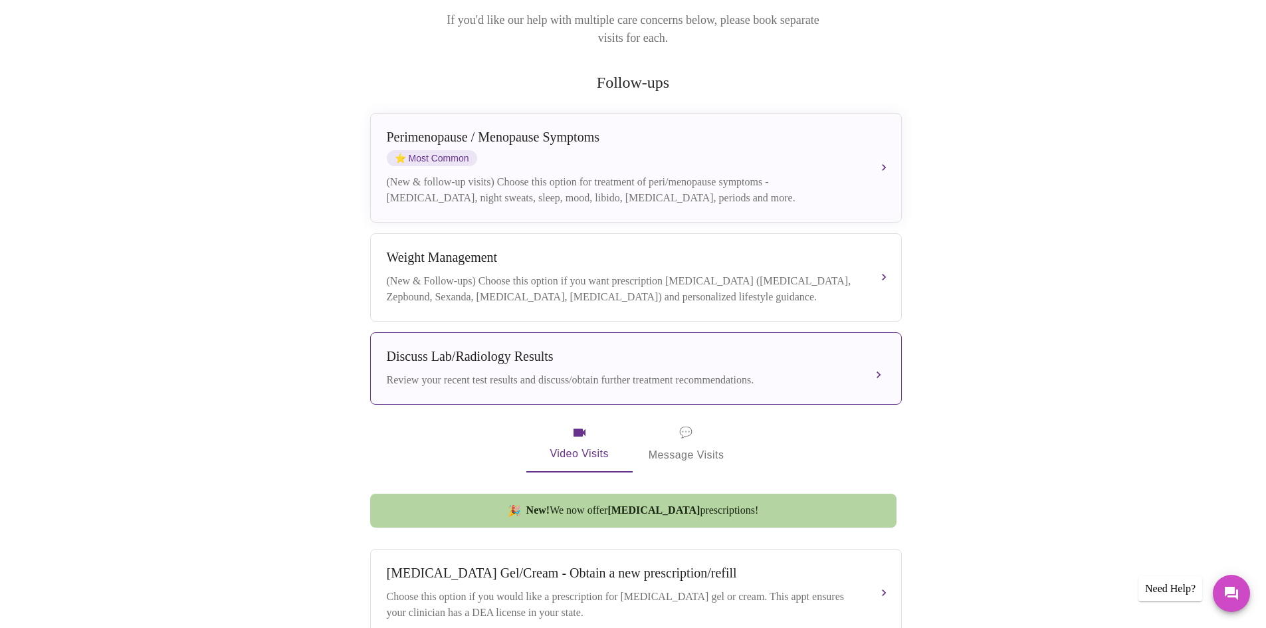
click at [595, 349] on div "Discuss Lab/Radiology Results" at bounding box center [623, 356] width 472 height 15
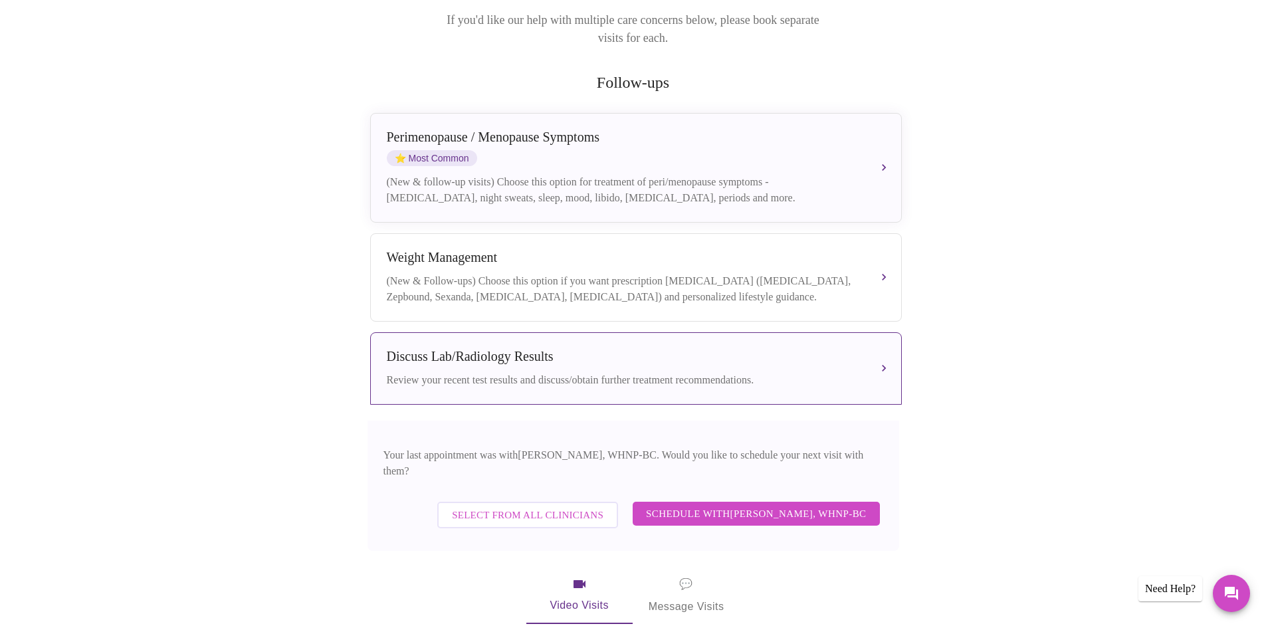
click at [745, 505] on span "Schedule with Meghan Matz, WHNP-BC" at bounding box center [756, 513] width 221 height 17
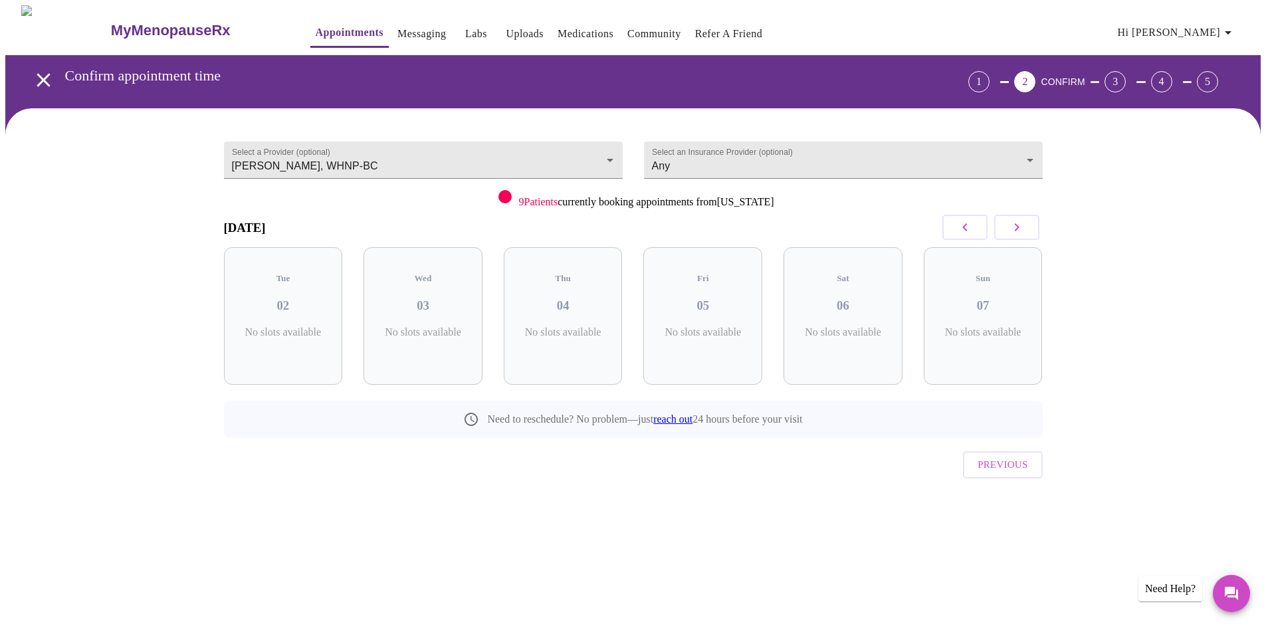
scroll to position [0, 0]
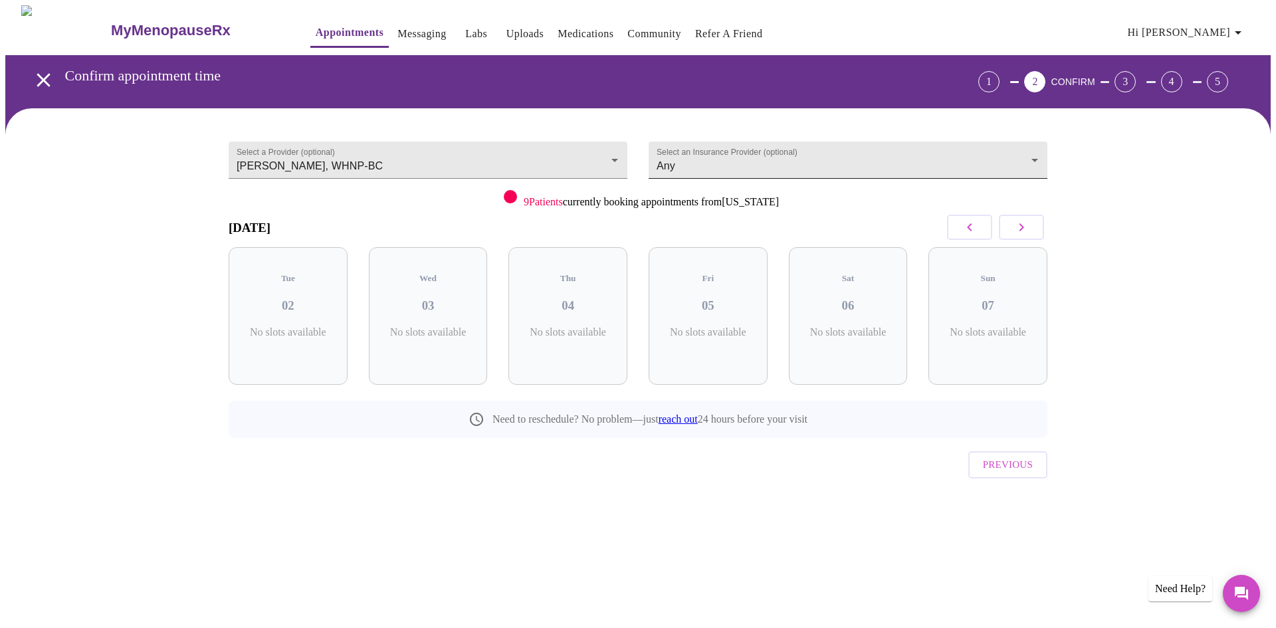
click at [717, 166] on body "MyMenopauseRx Appointments Messaging Labs Uploads Medications Community Refer a…" at bounding box center [637, 274] width 1265 height 539
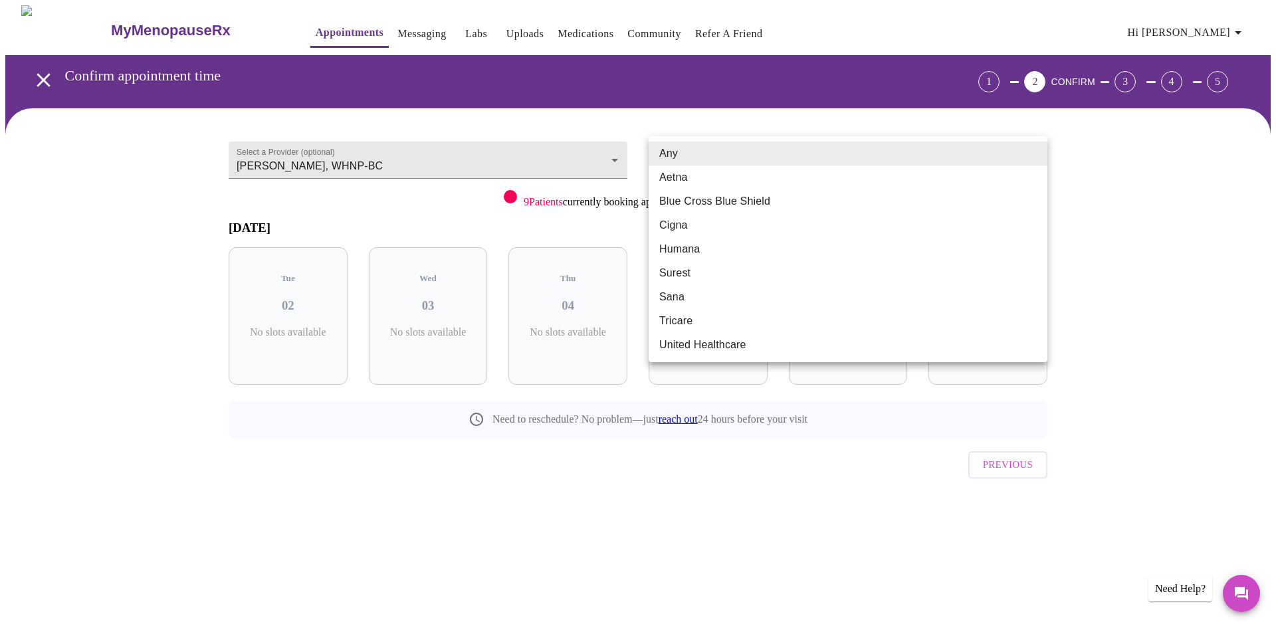
click at [712, 201] on li "Blue Cross Blue Shield" at bounding box center [847, 201] width 399 height 24
type input "Blue Cross Blue Shield"
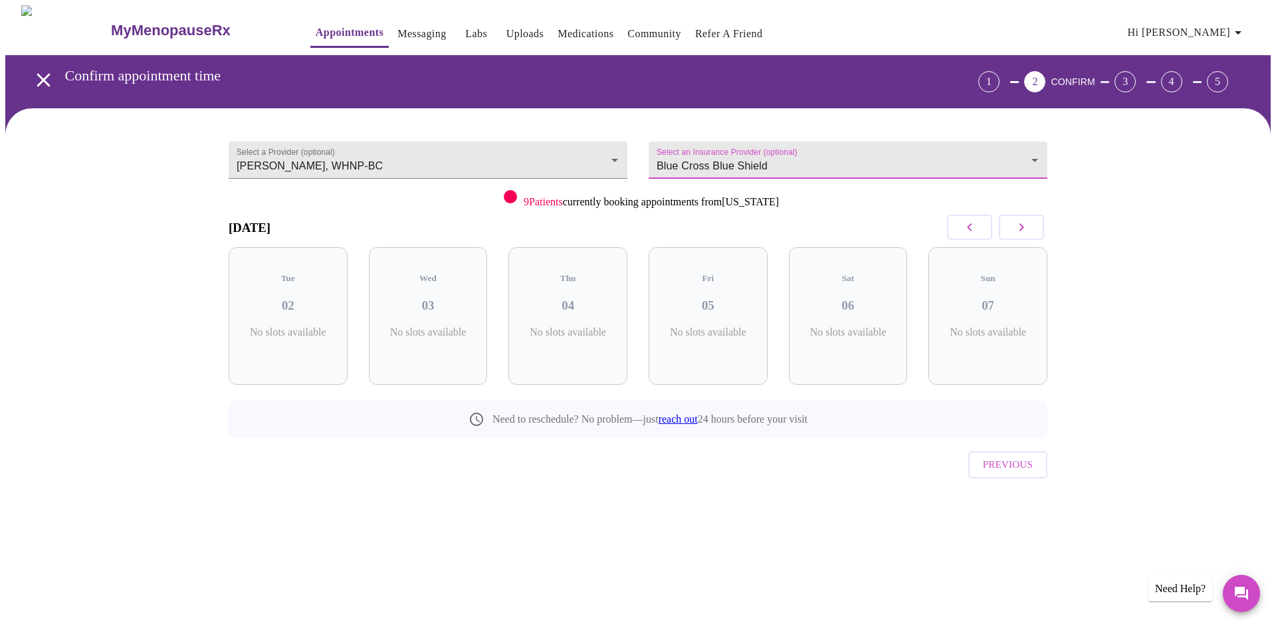
click at [1015, 228] on icon "button" at bounding box center [1021, 227] width 16 height 16
drag, startPoint x: 529, startPoint y: 189, endPoint x: 536, endPoint y: 201, distance: 14.3
click at [530, 190] on div "Select a Provider (optional) Meghan Matz, WHNP-BC Meghan Matz, WHNP-BC" at bounding box center [428, 170] width 420 height 92
click at [536, 201] on span "9 Patients" at bounding box center [542, 201] width 39 height 11
click at [1034, 223] on button "button" at bounding box center [1020, 227] width 45 height 25
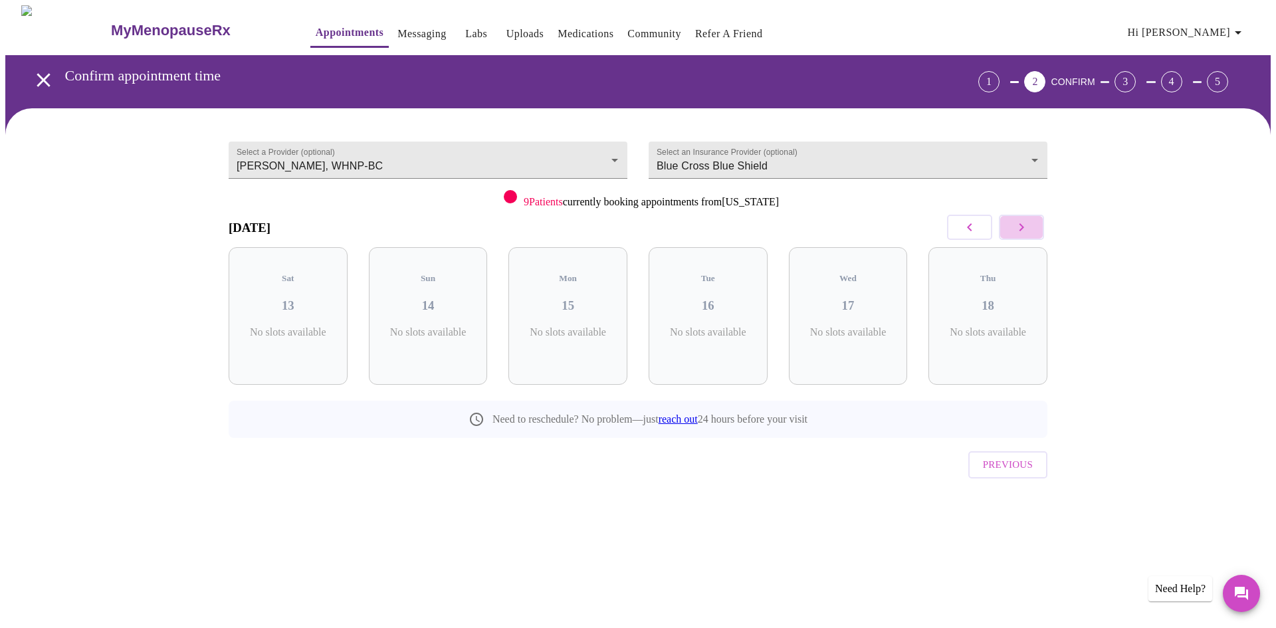
click at [1034, 223] on button "button" at bounding box center [1020, 227] width 45 height 25
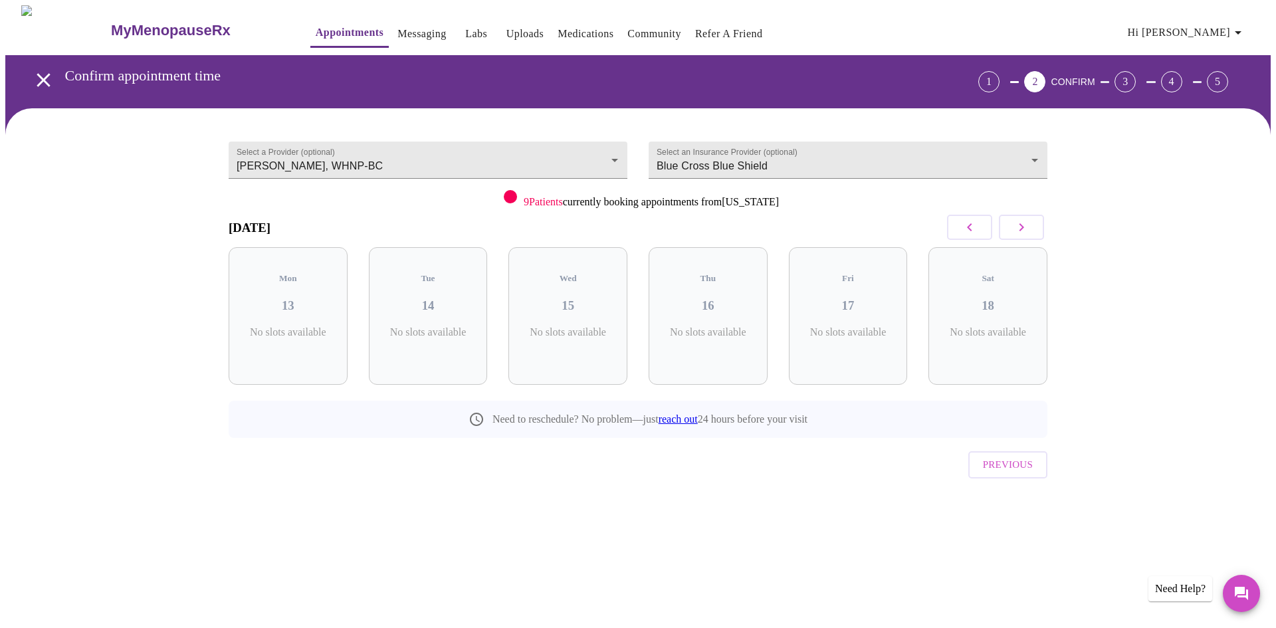
click at [972, 226] on icon "button" at bounding box center [969, 227] width 16 height 16
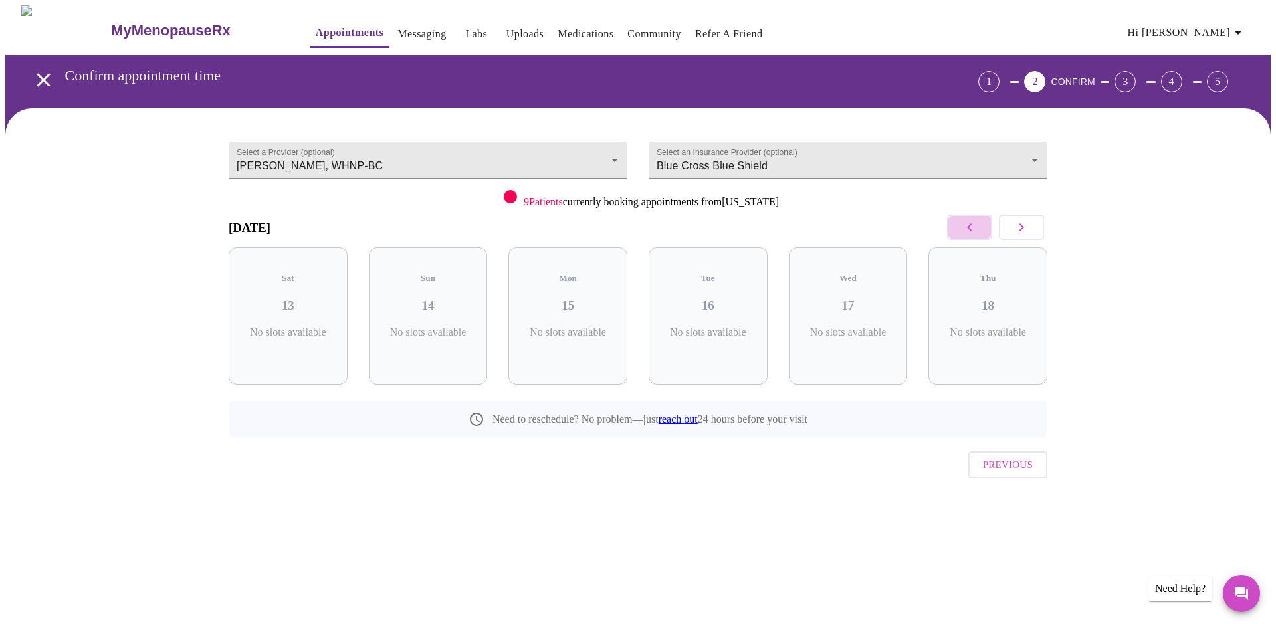
click at [972, 226] on icon "button" at bounding box center [969, 227] width 16 height 16
click at [1022, 228] on icon "button" at bounding box center [1021, 227] width 5 height 8
click at [1251, 275] on div "Select a Provider (optional) Meghan Matz, WHNP-BC Meghan Matz, WHNP-BC Select a…" at bounding box center [637, 326] width 1265 height 436
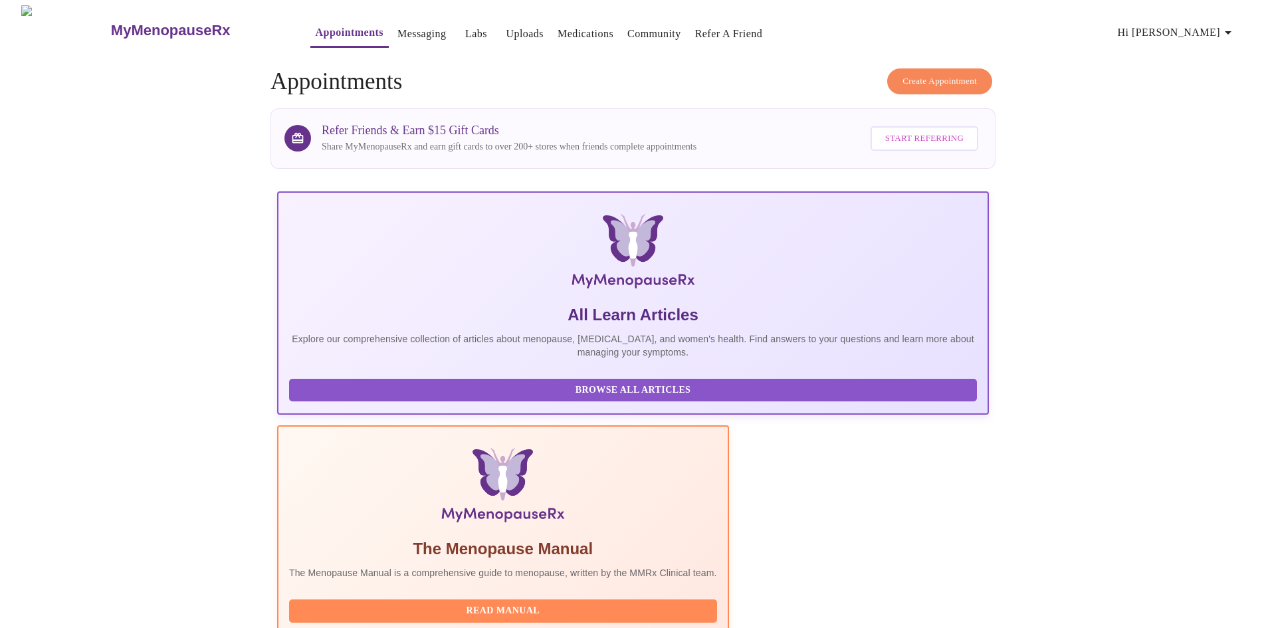
click at [933, 74] on span "Create Appointment" at bounding box center [939, 81] width 74 height 15
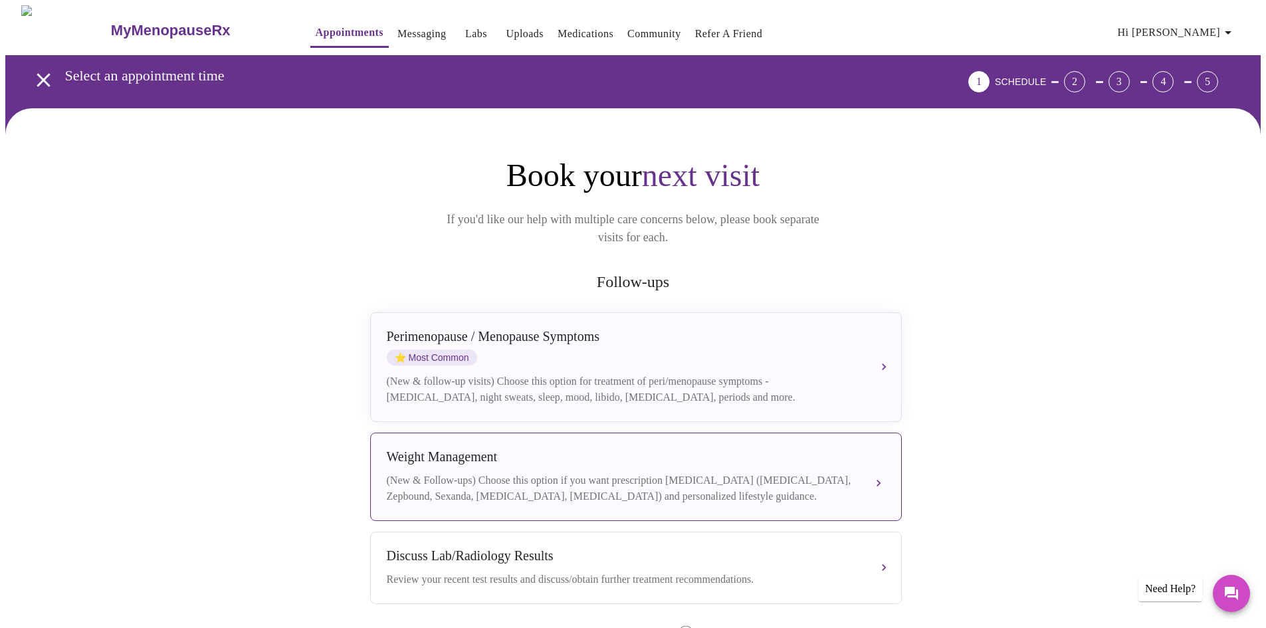
click at [559, 455] on div "Weight Management (New & Follow-ups) Choose this option if you want prescriptio…" at bounding box center [636, 476] width 498 height 55
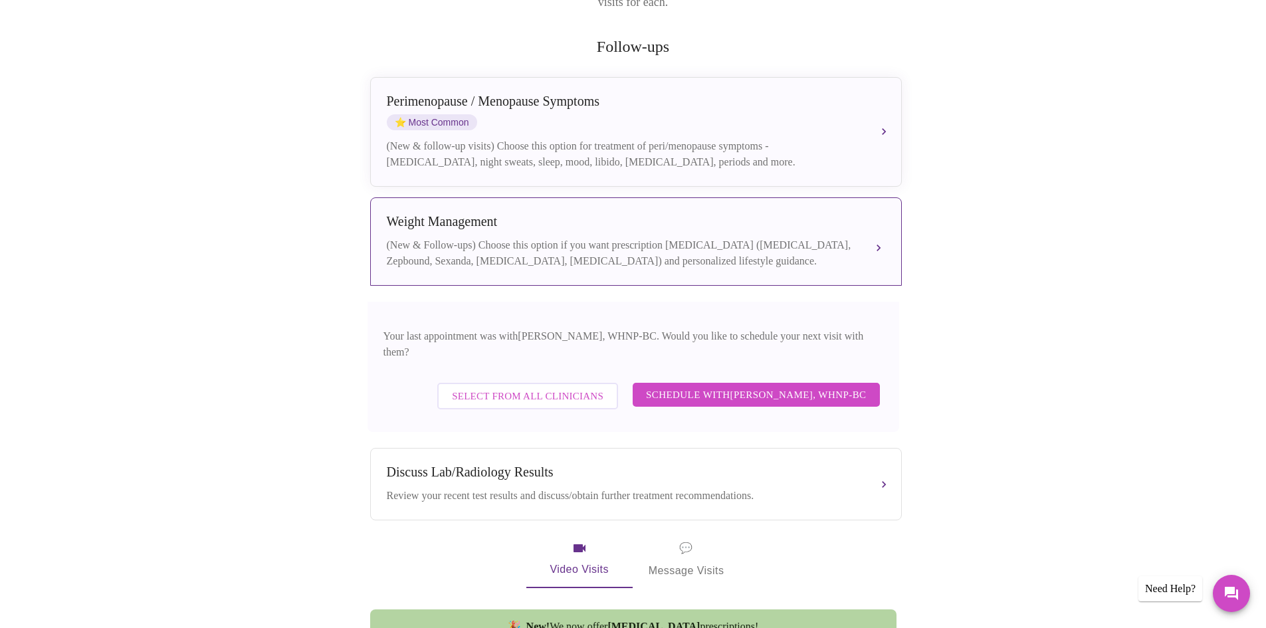
scroll to position [266, 0]
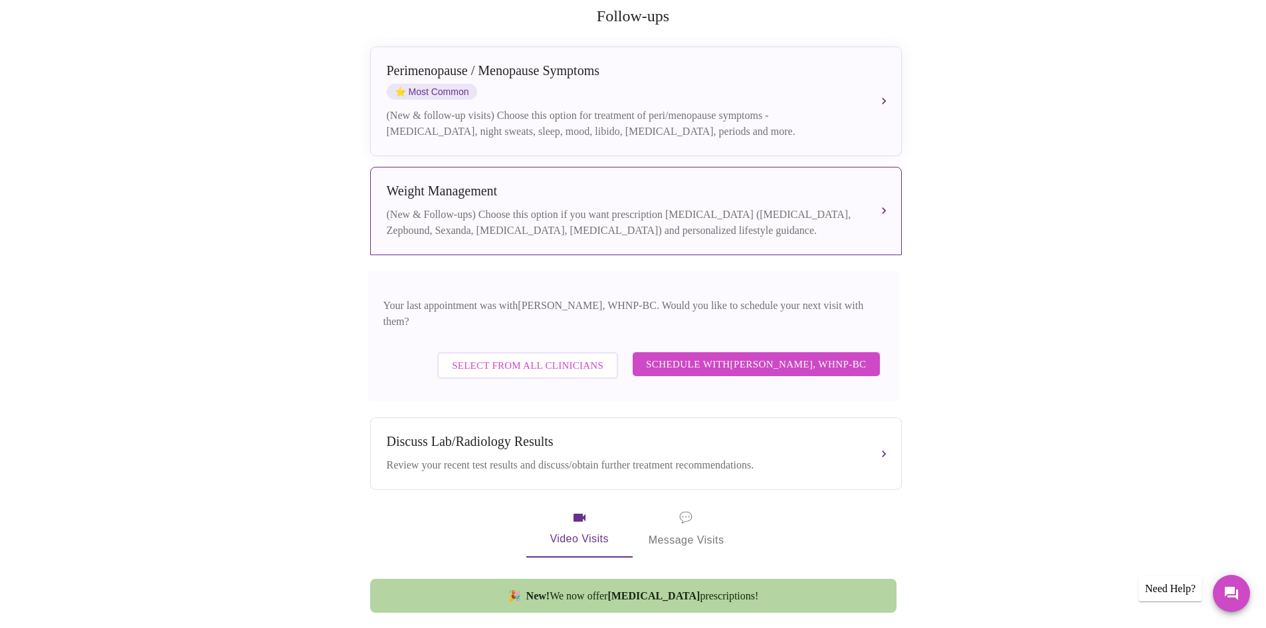
click at [694, 355] on span "Schedule with Meghan Matz, WHNP-BC" at bounding box center [756, 363] width 221 height 17
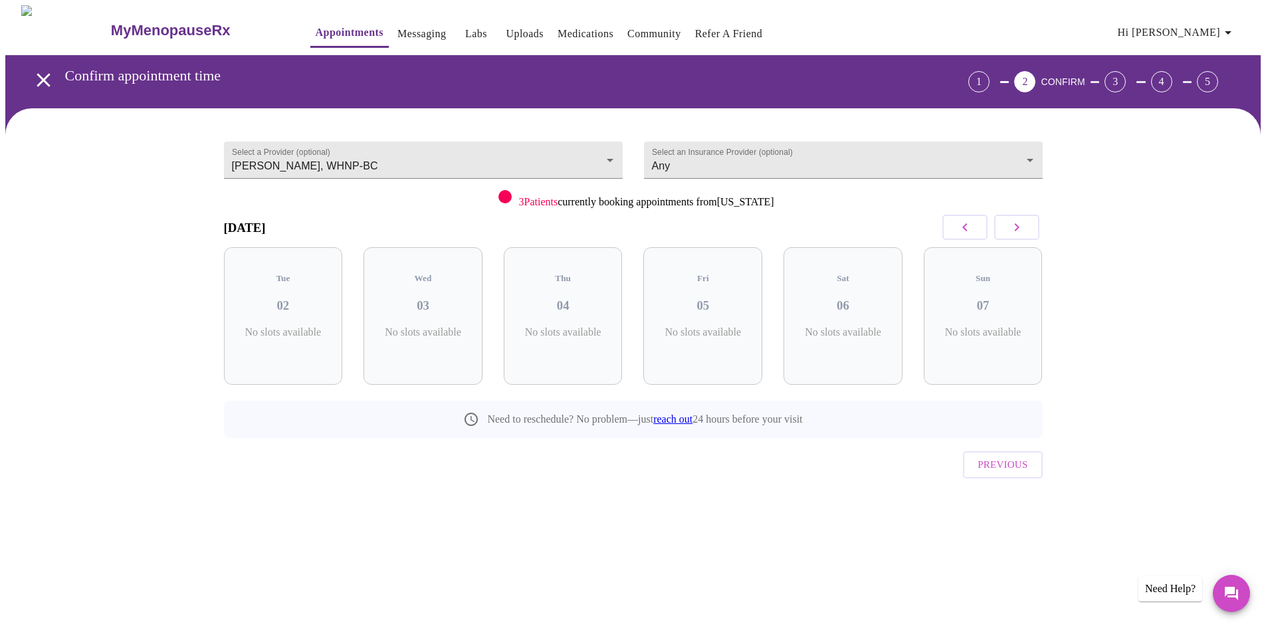
scroll to position [0, 0]
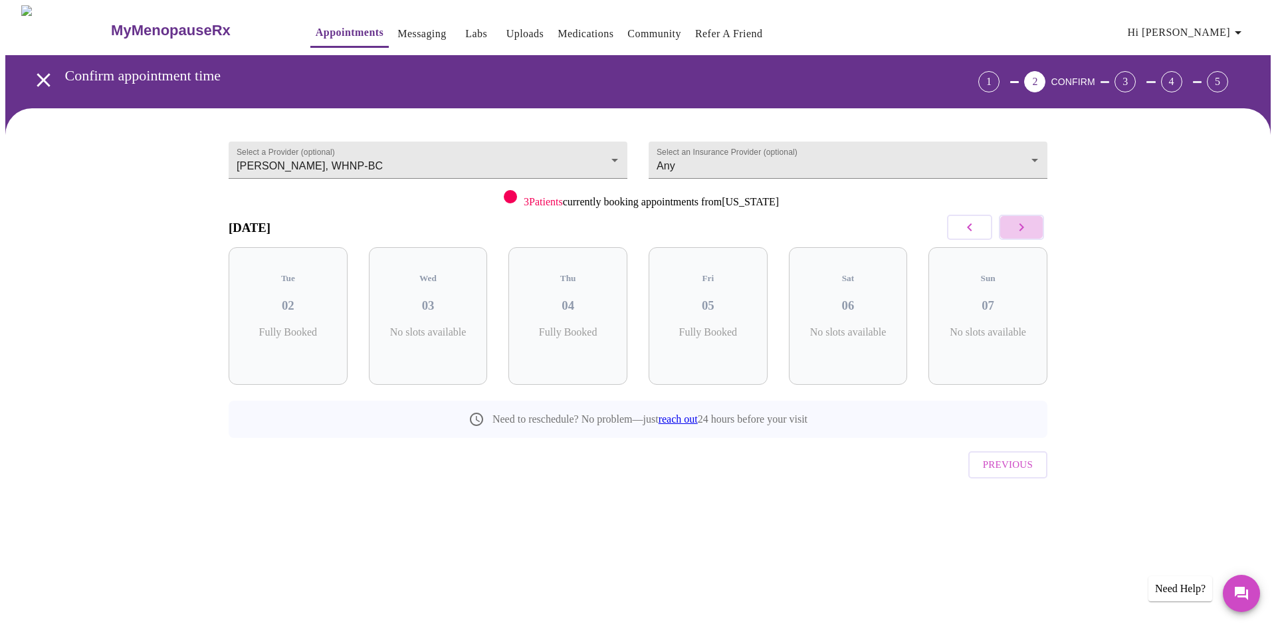
click at [1018, 223] on icon "button" at bounding box center [1021, 227] width 16 height 16
click at [976, 223] on icon "button" at bounding box center [969, 227] width 16 height 16
click at [1020, 223] on icon "button" at bounding box center [1021, 227] width 5 height 8
click at [572, 306] on div "Tue 09 6 Slots Left ( 6 Total)" at bounding box center [567, 316] width 119 height 138
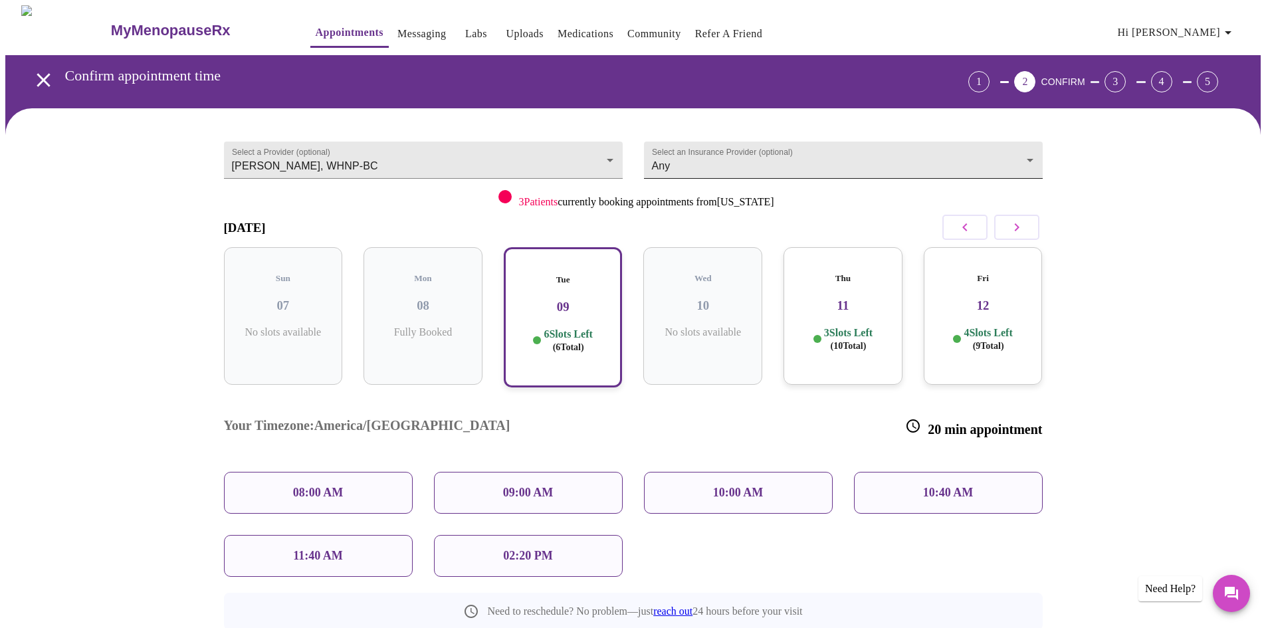
click at [680, 169] on body "MyMenopauseRx Appointments Messaging Labs Uploads Medications Community Refer a…" at bounding box center [632, 370] width 1255 height 731
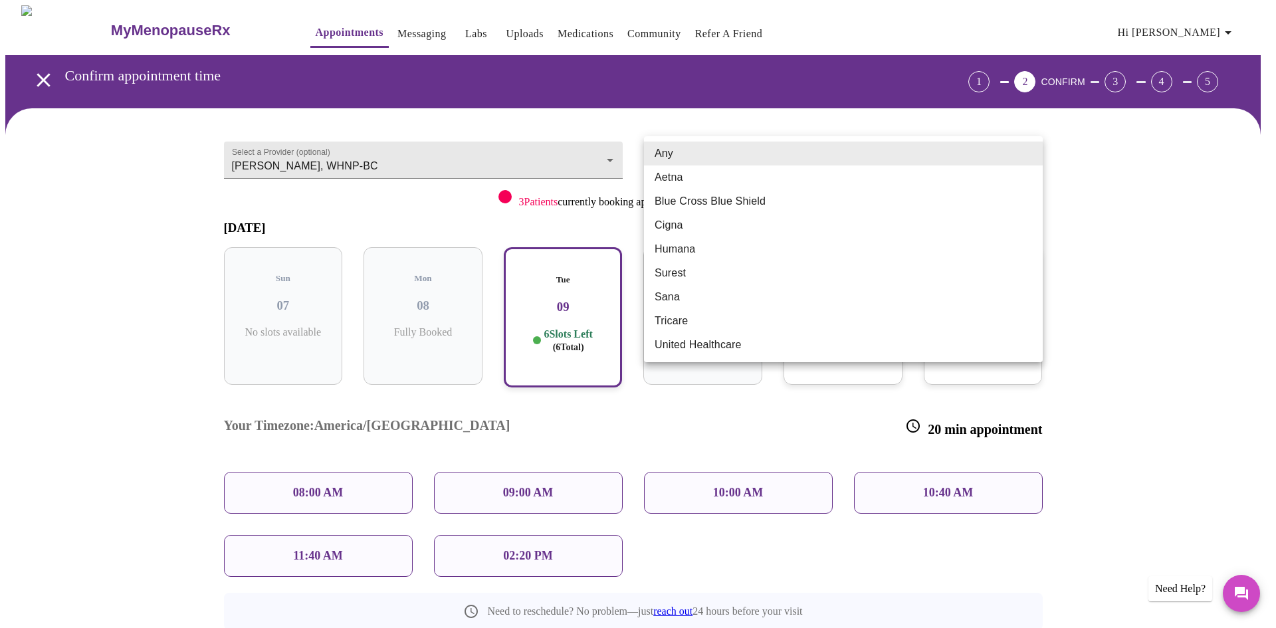
click at [691, 194] on li "Blue Cross Blue Shield" at bounding box center [843, 201] width 399 height 24
type input "Blue Cross Blue Shield"
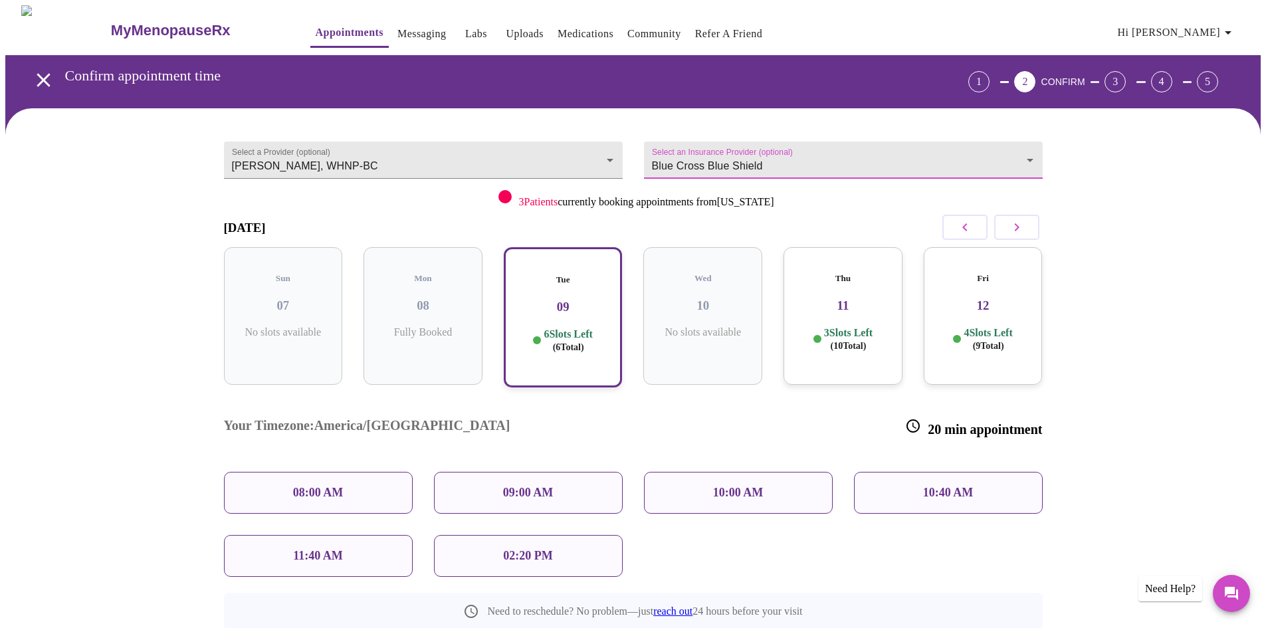
click at [152, 322] on div "Select a Provider (optional) Meghan Matz, WHNP-BC Meghan Matz, WHNP-BC Select a…" at bounding box center [632, 422] width 1255 height 628
click at [548, 549] on p "02:20 PM" at bounding box center [527, 556] width 49 height 14
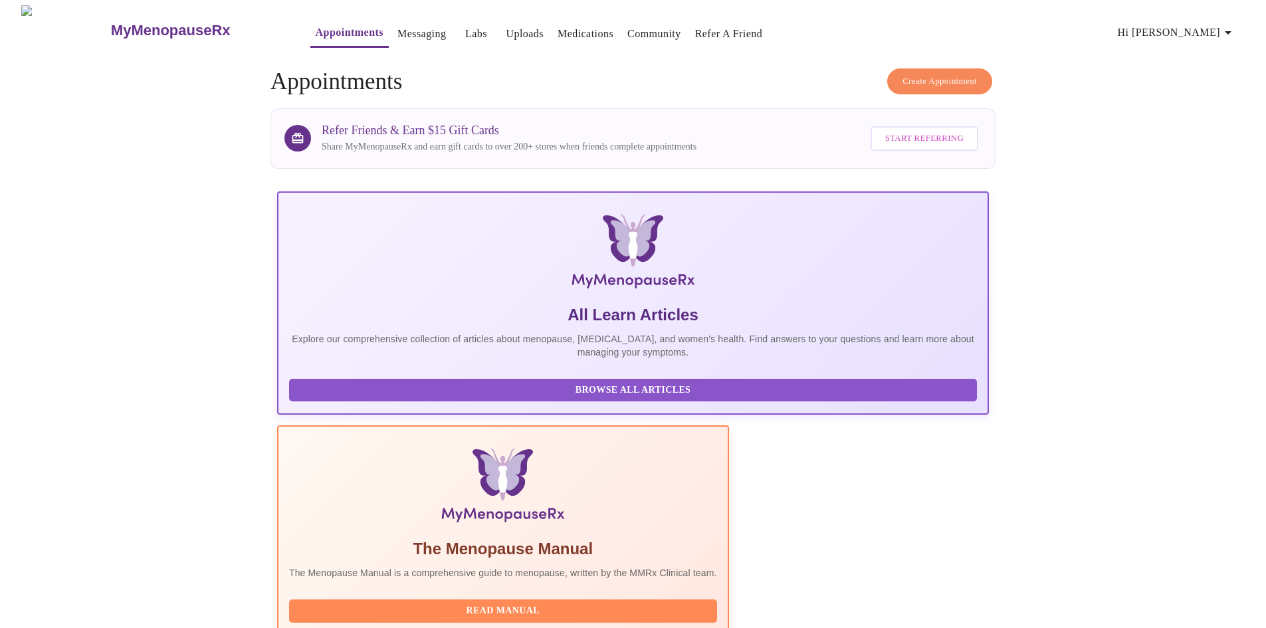
click at [923, 74] on span "Create Appointment" at bounding box center [939, 81] width 74 height 15
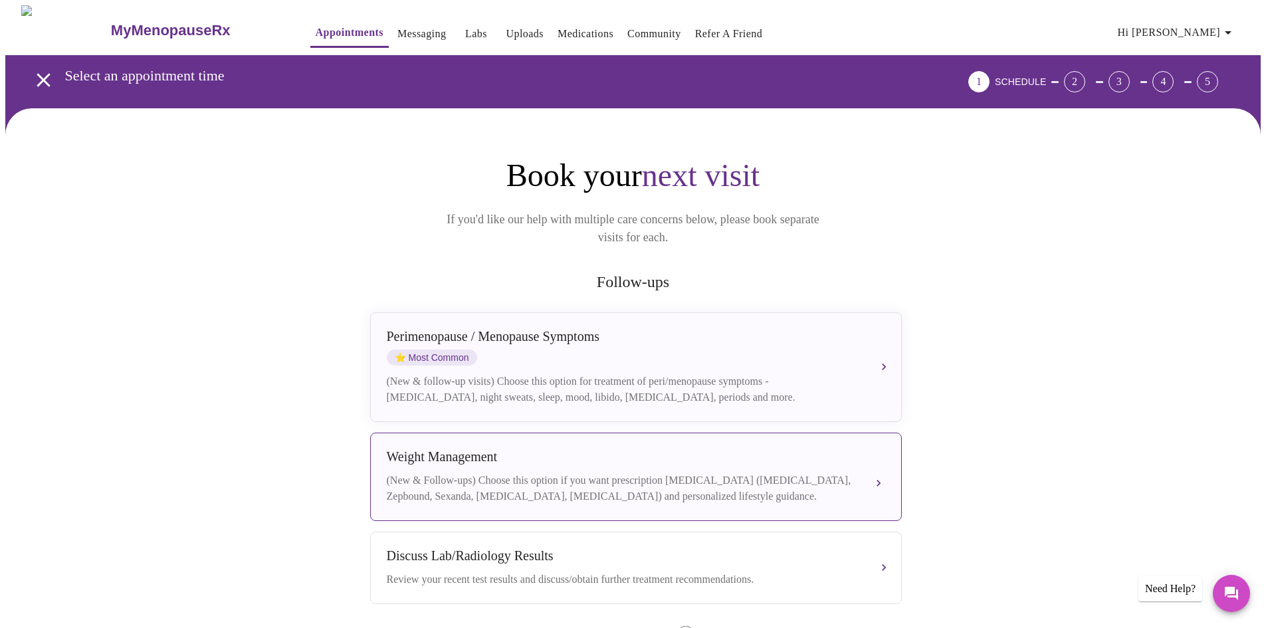
click at [541, 451] on div "Weight Management (New & Follow-ups) Choose this option if you want prescriptio…" at bounding box center [636, 476] width 498 height 55
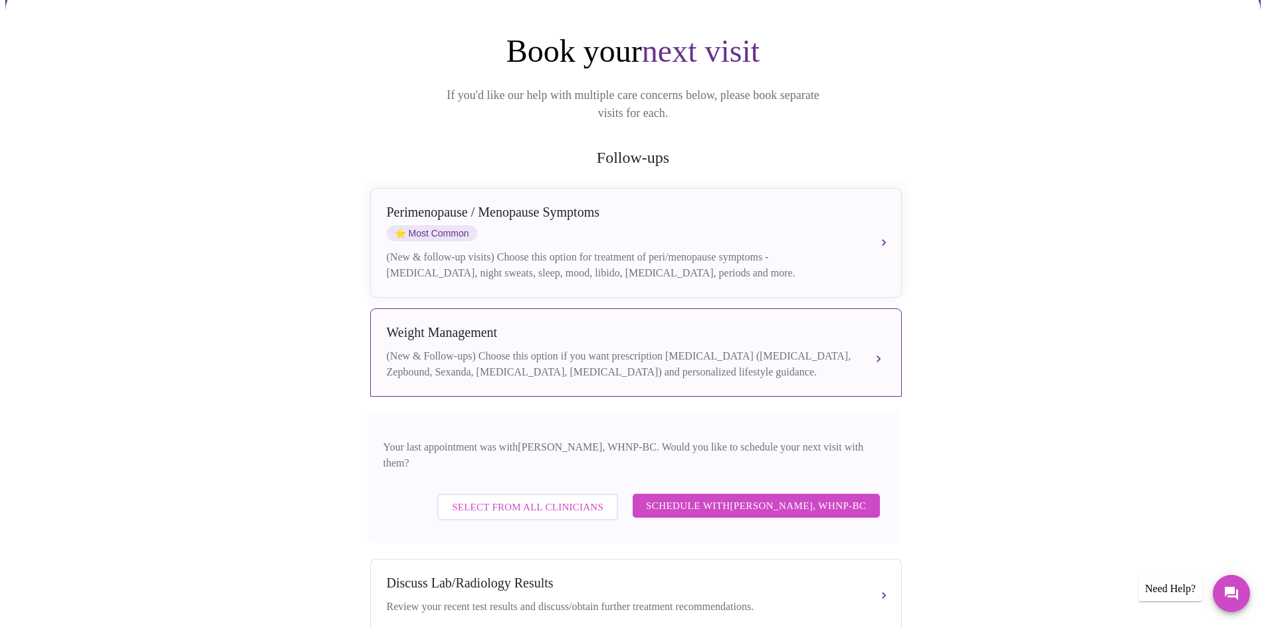
scroll to position [133, 0]
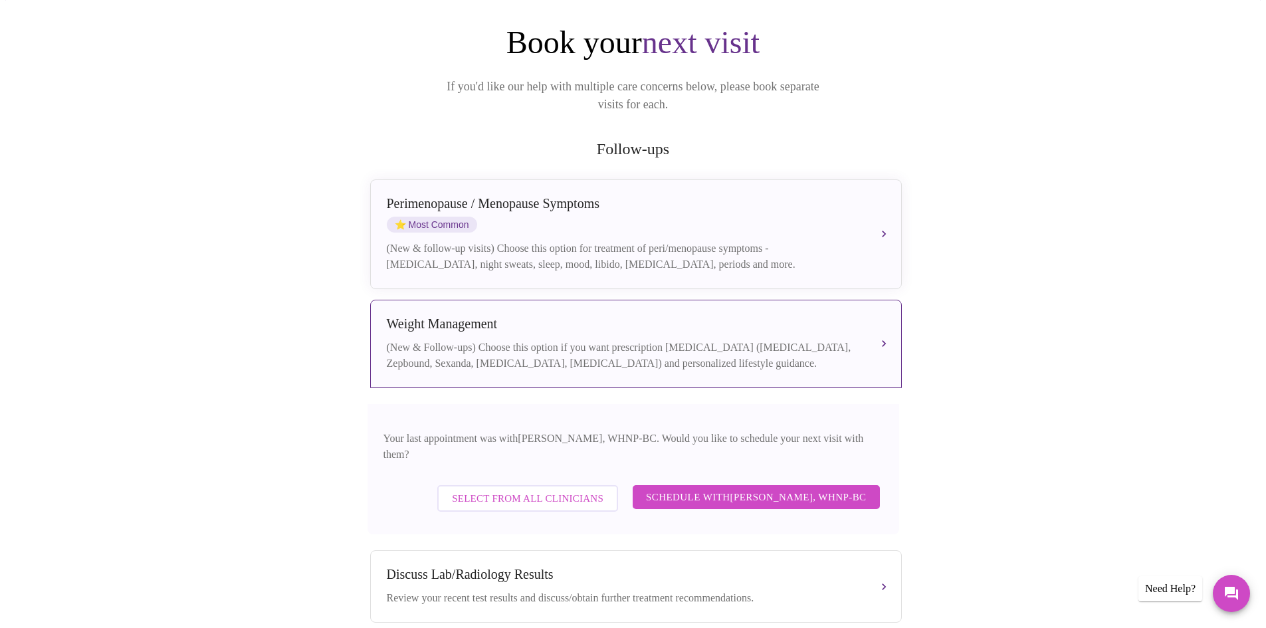
click at [715, 488] on span "Schedule with Meghan Matz, WHNP-BC" at bounding box center [756, 496] width 221 height 17
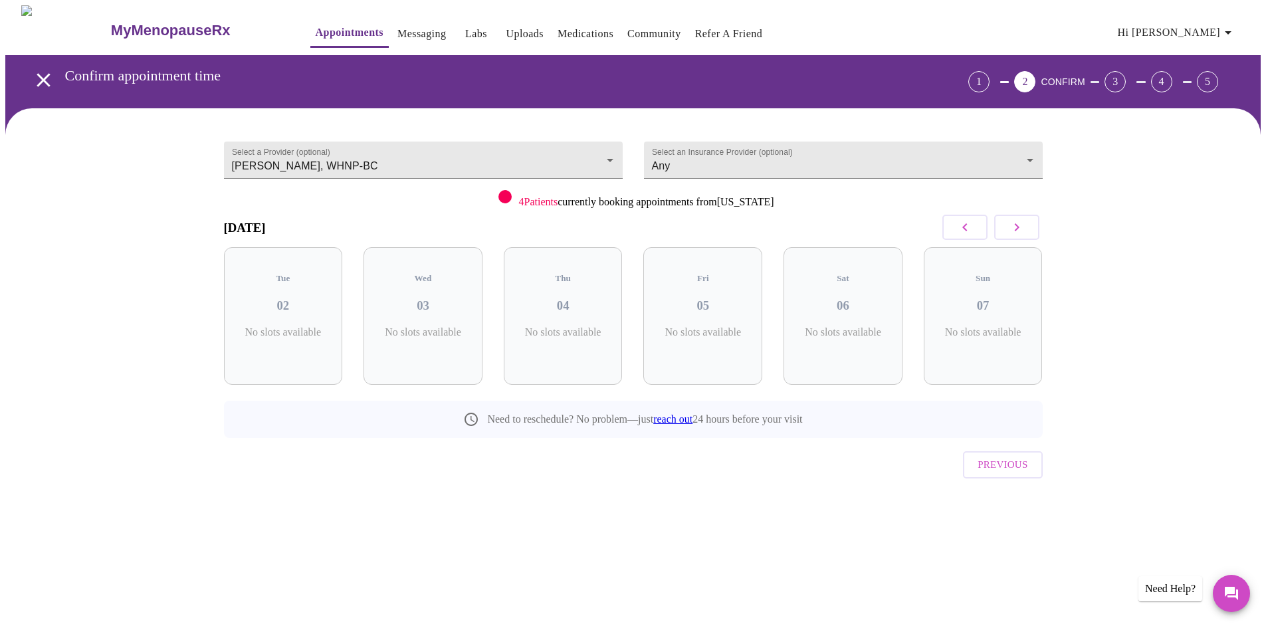
scroll to position [0, 0]
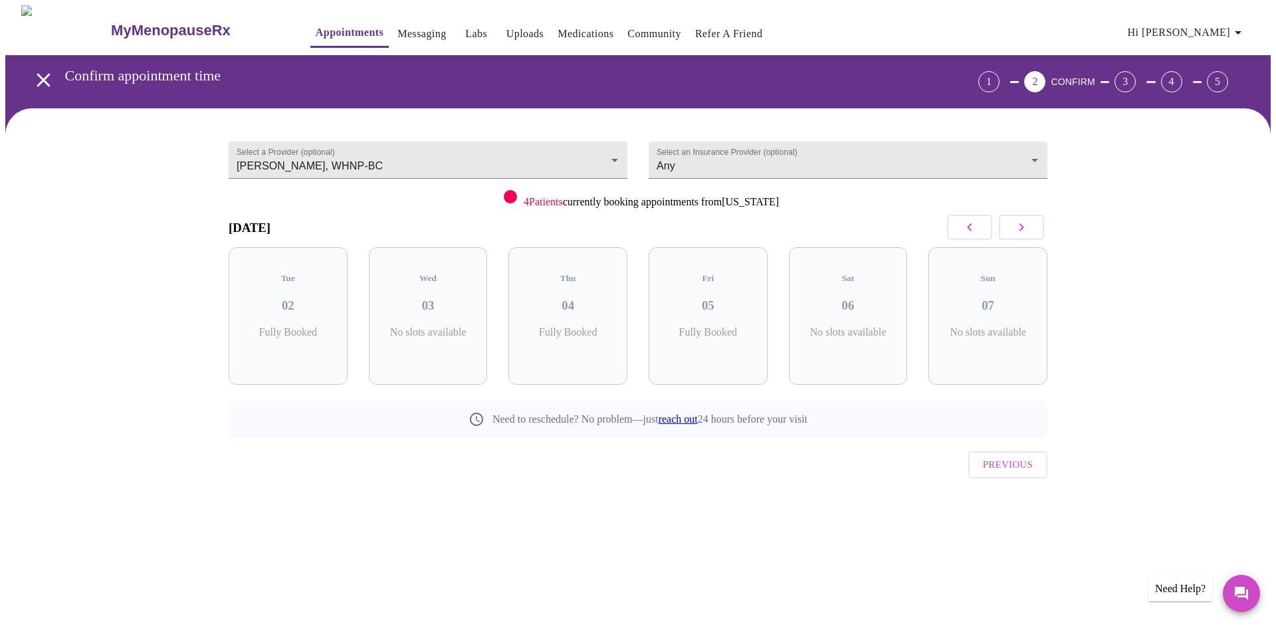
click at [1024, 223] on icon "button" at bounding box center [1021, 227] width 16 height 16
click at [567, 341] on span "( 6 Total)" at bounding box center [572, 346] width 31 height 10
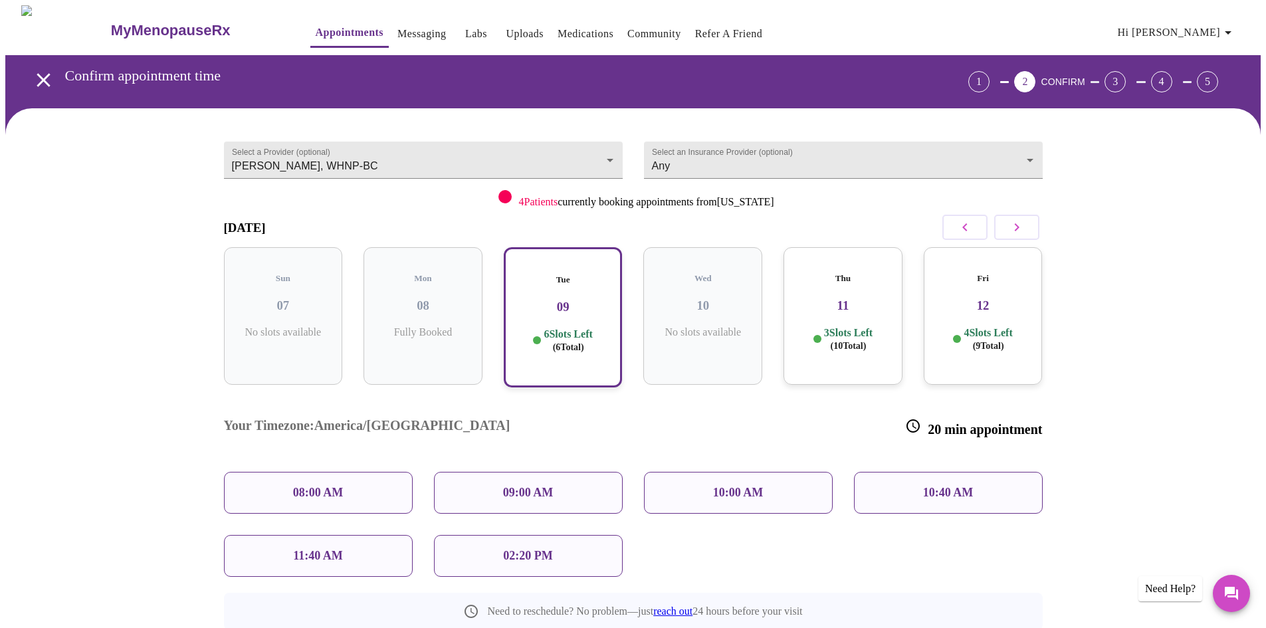
click at [342, 535] on div "11:40 AM" at bounding box center [318, 556] width 189 height 42
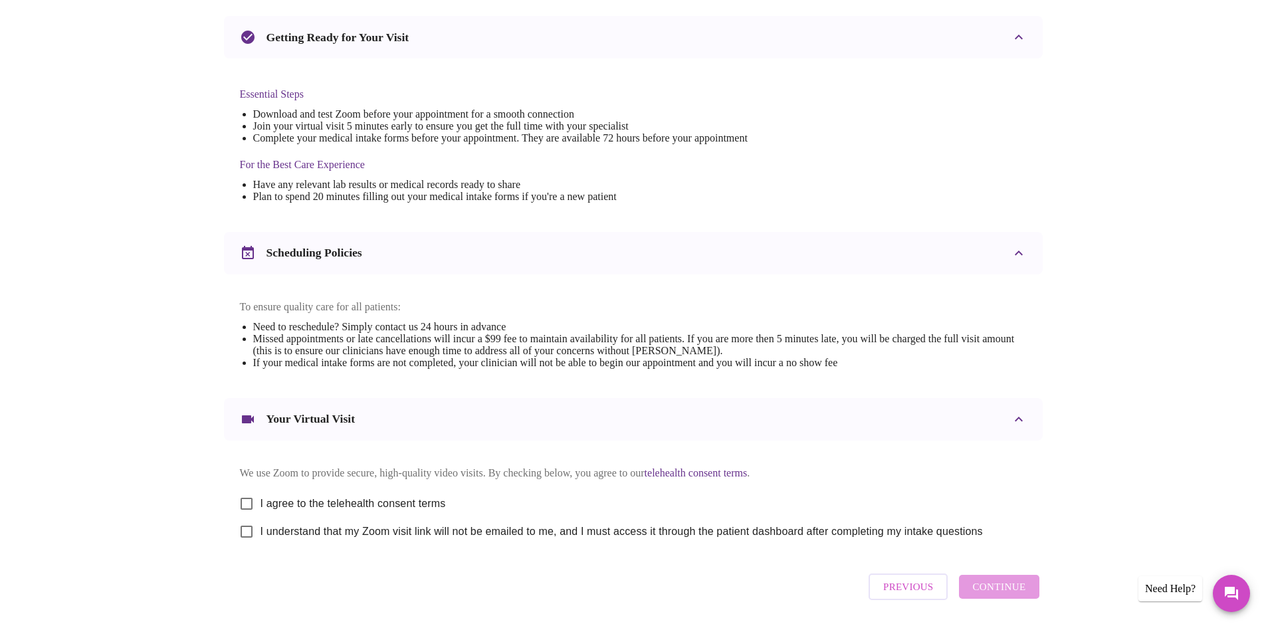
scroll to position [335, 0]
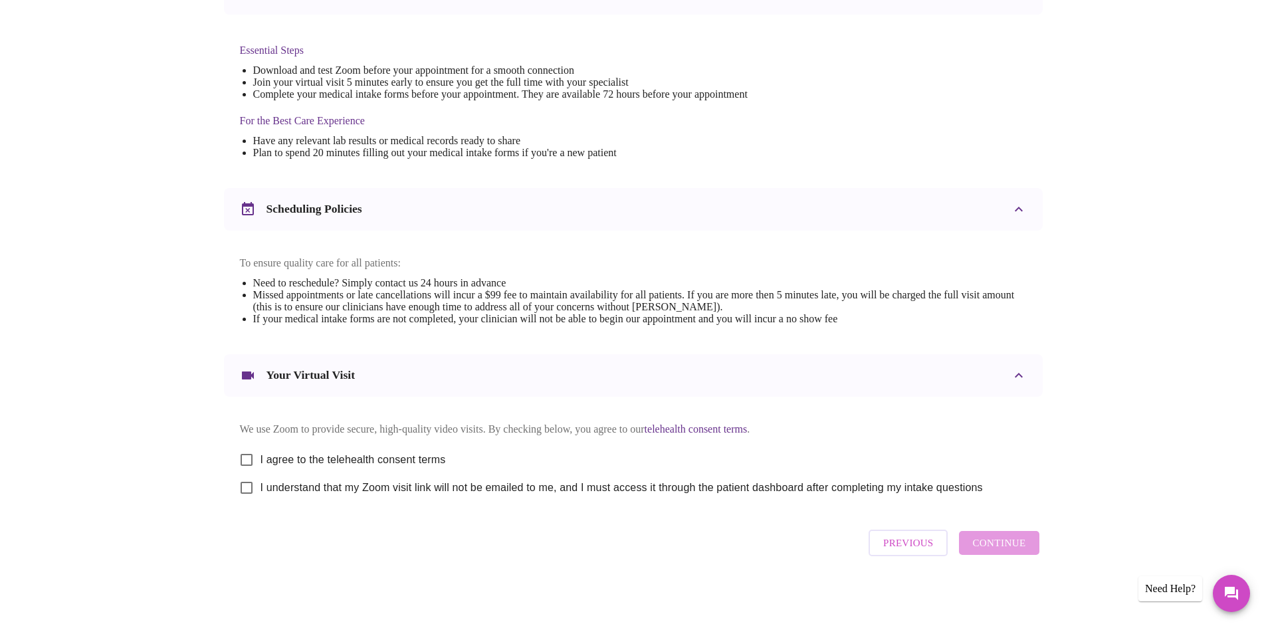
click at [327, 452] on span "I agree to the telehealth consent terms" at bounding box center [352, 460] width 185 height 16
click at [260, 447] on input "I agree to the telehealth consent terms" at bounding box center [247, 460] width 28 height 28
checkbox input "true"
click at [316, 480] on span "I understand that my Zoom visit link will not be emailed to me, and I must acce…" at bounding box center [621, 488] width 722 height 16
click at [260, 480] on input "I understand that my Zoom visit link will not be emailed to me, and I must acce…" at bounding box center [247, 488] width 28 height 28
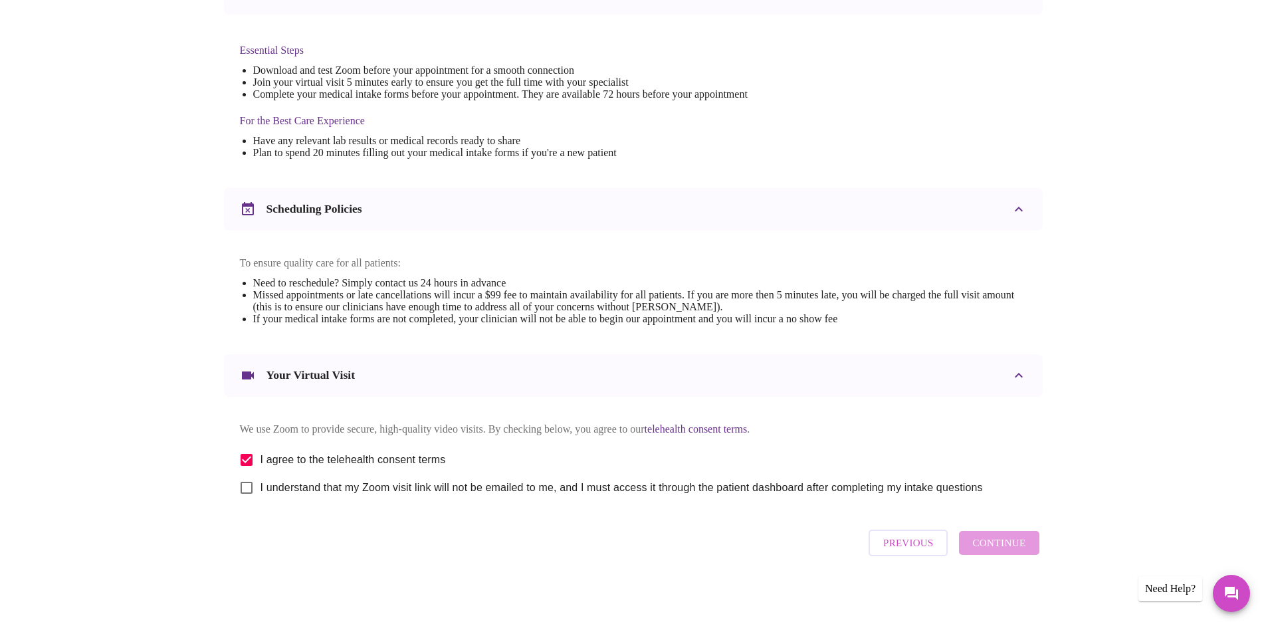
checkbox input "true"
click at [996, 547] on span "Continue" at bounding box center [998, 542] width 53 height 17
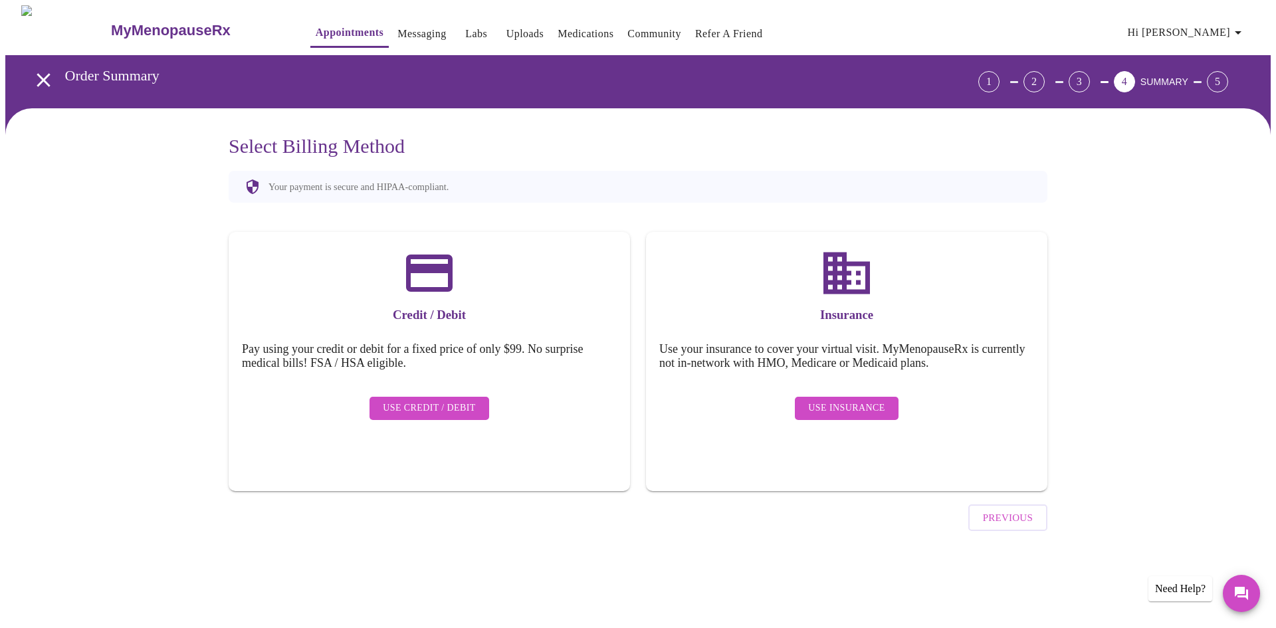
click at [833, 400] on span "Use Insurance" at bounding box center [846, 408] width 76 height 17
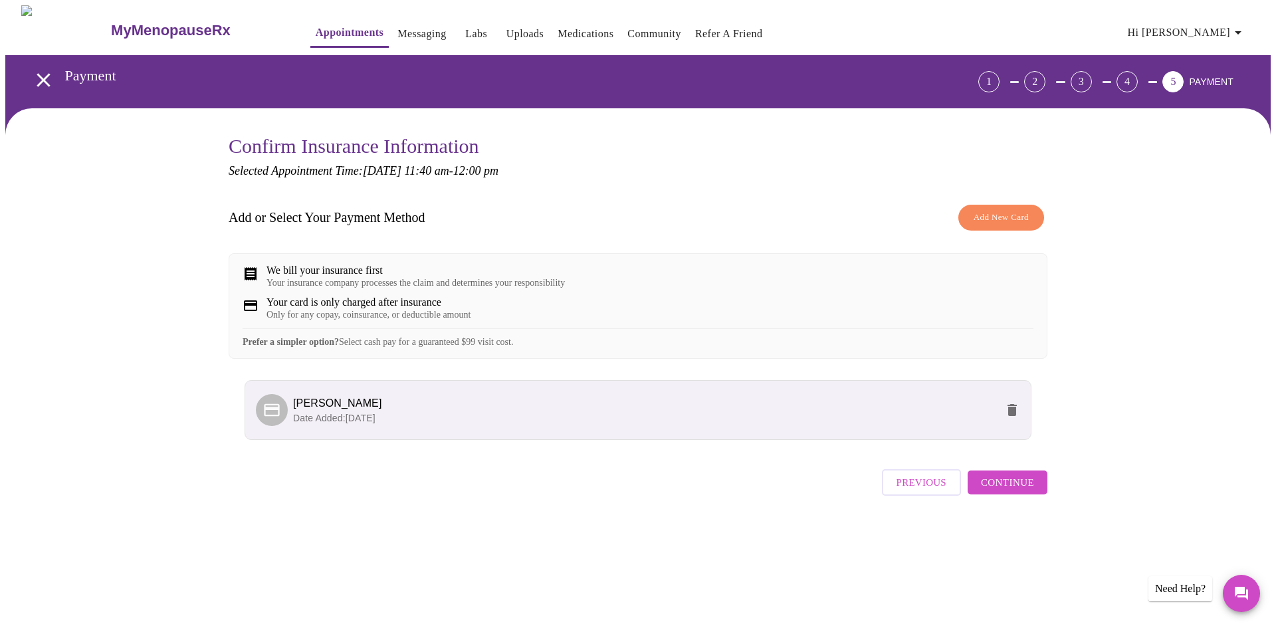
click at [1000, 491] on span "Continue" at bounding box center [1007, 482] width 53 height 17
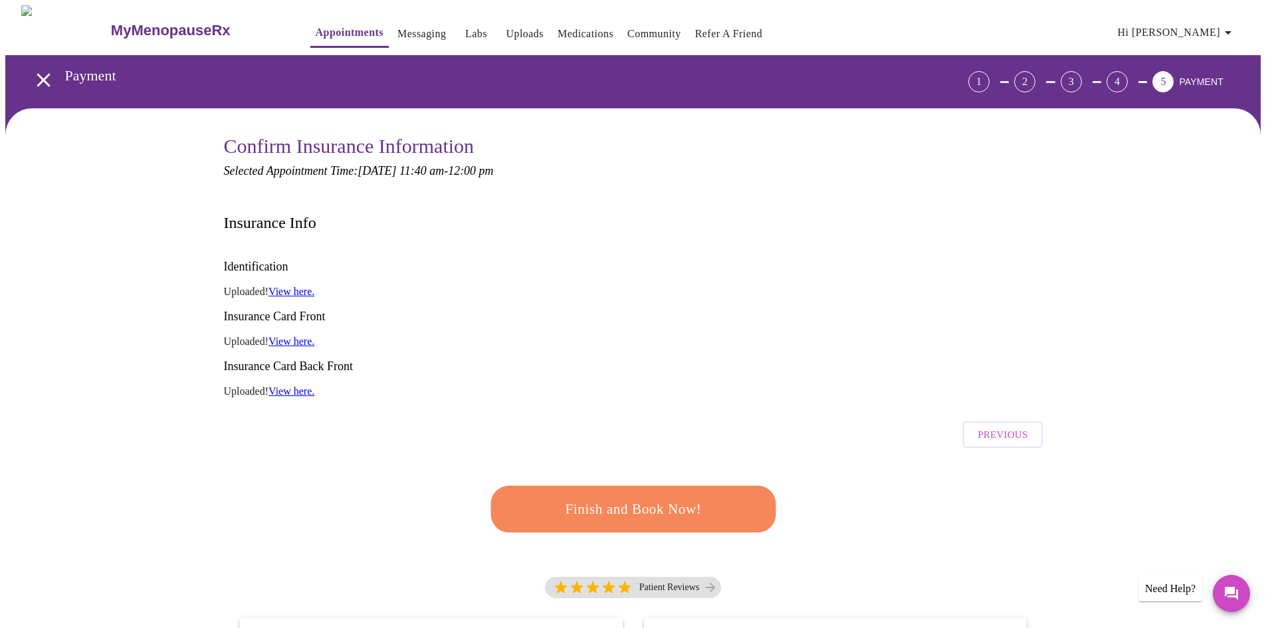
click at [666, 497] on span "Finish and Book Now!" at bounding box center [633, 509] width 246 height 25
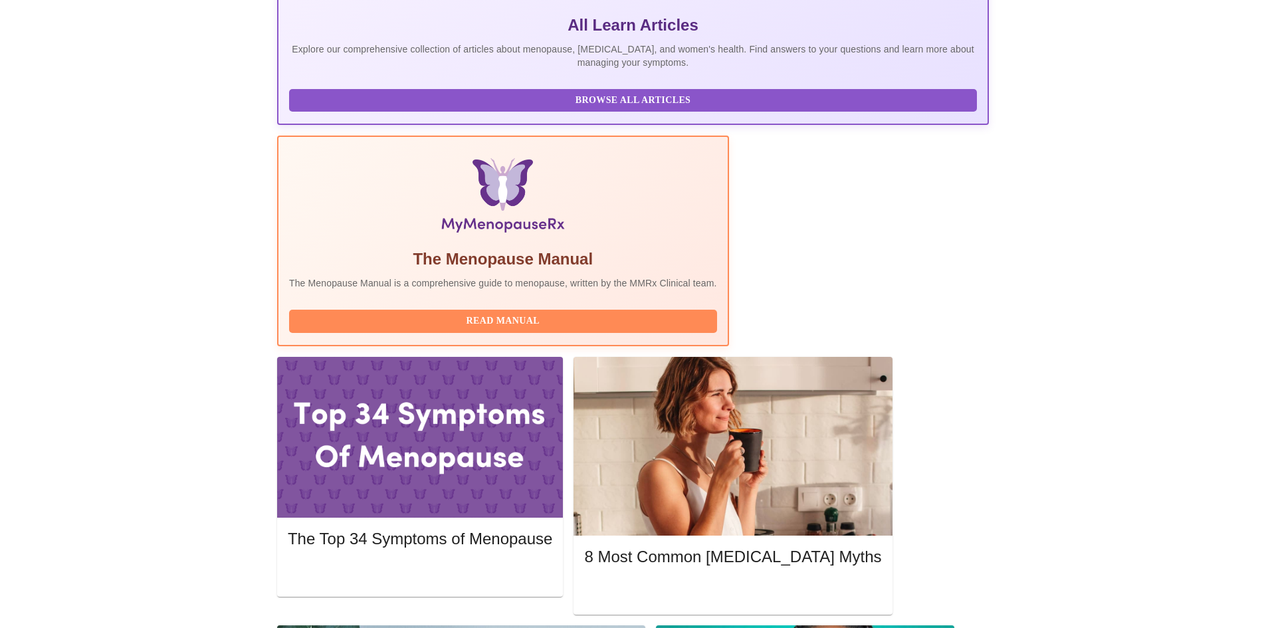
scroll to position [332, 0]
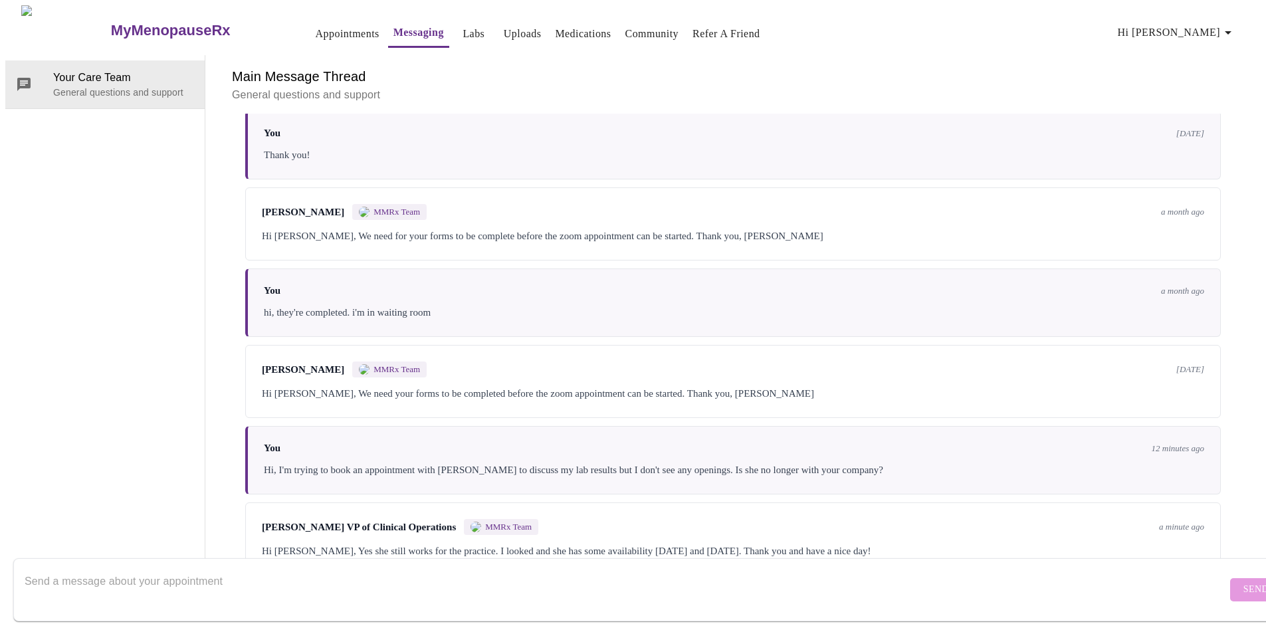
scroll to position [3031, 0]
click at [198, 564] on div at bounding box center [626, 589] width 1202 height 51
click at [300, 568] on textarea "Send a message about your appointment" at bounding box center [626, 589] width 1202 height 43
paste textarea "C"
type textarea "Thank you. For some reason, it still shows she doesn't have any times available…"
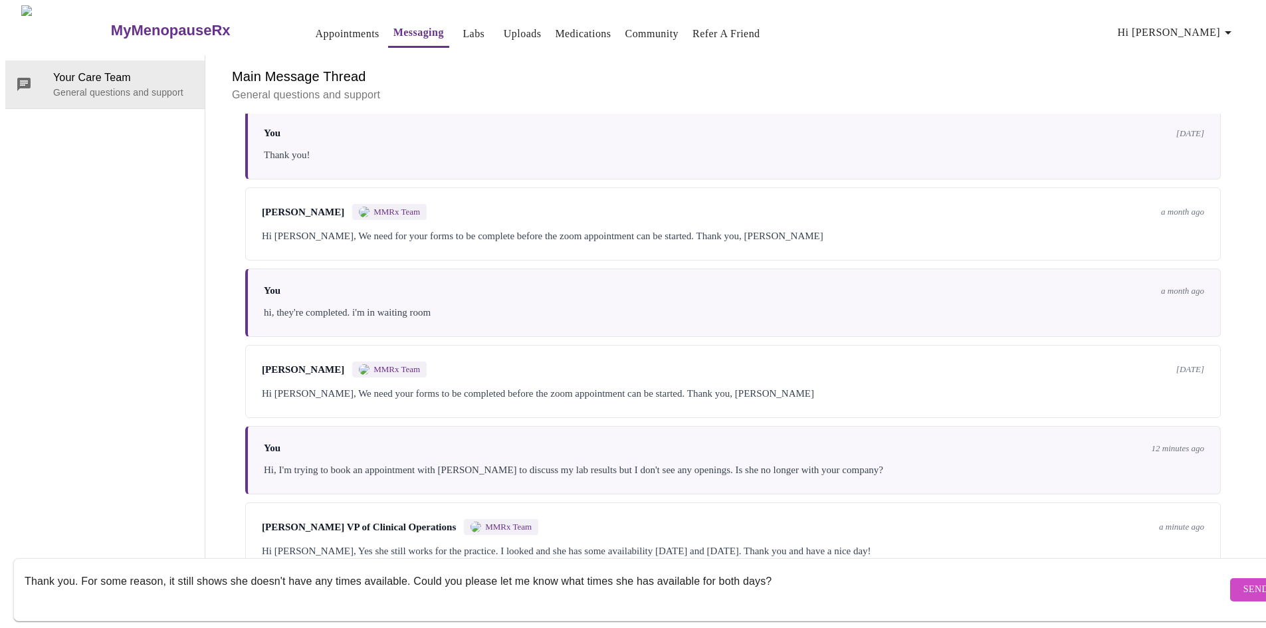
click at [1243, 581] on span "Send" at bounding box center [1255, 589] width 25 height 17
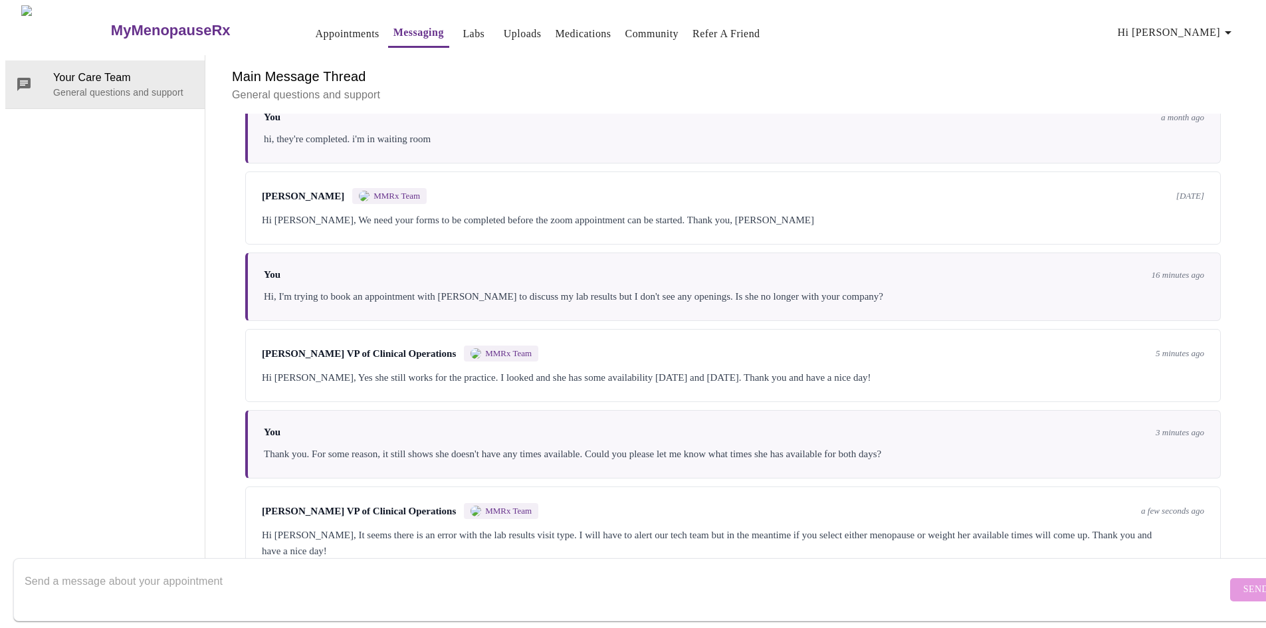
scroll to position [3210, 0]
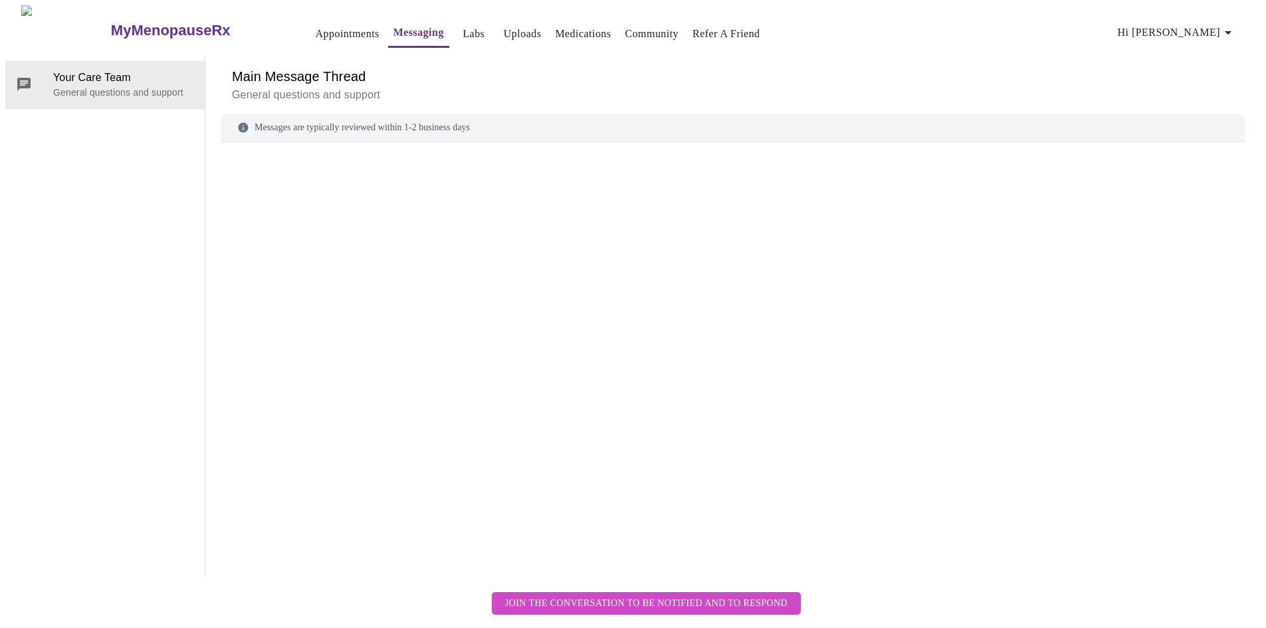
scroll to position [50, 0]
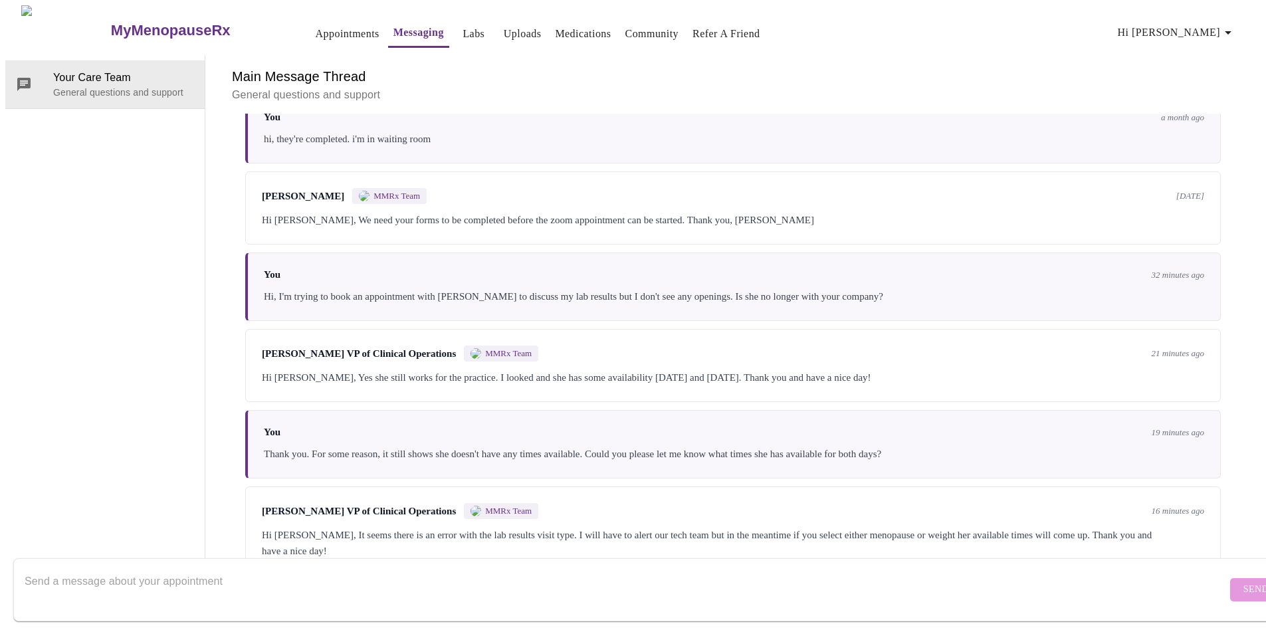
click at [231, 568] on textarea "Send a message about your appointment" at bounding box center [626, 589] width 1202 height 43
type textarea "Sounds good, thank you for your help. You too."
click at [1243, 581] on span "Send" at bounding box center [1255, 589] width 25 height 17
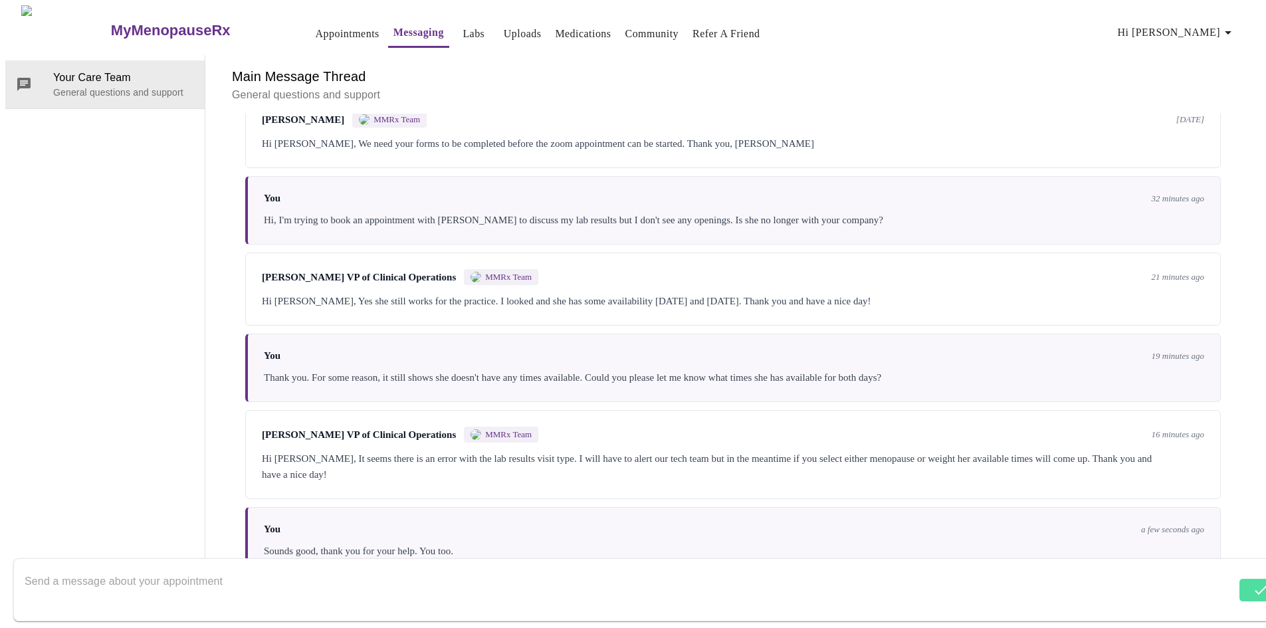
scroll to position [3290, 0]
